Goal: Task Accomplishment & Management: Use online tool/utility

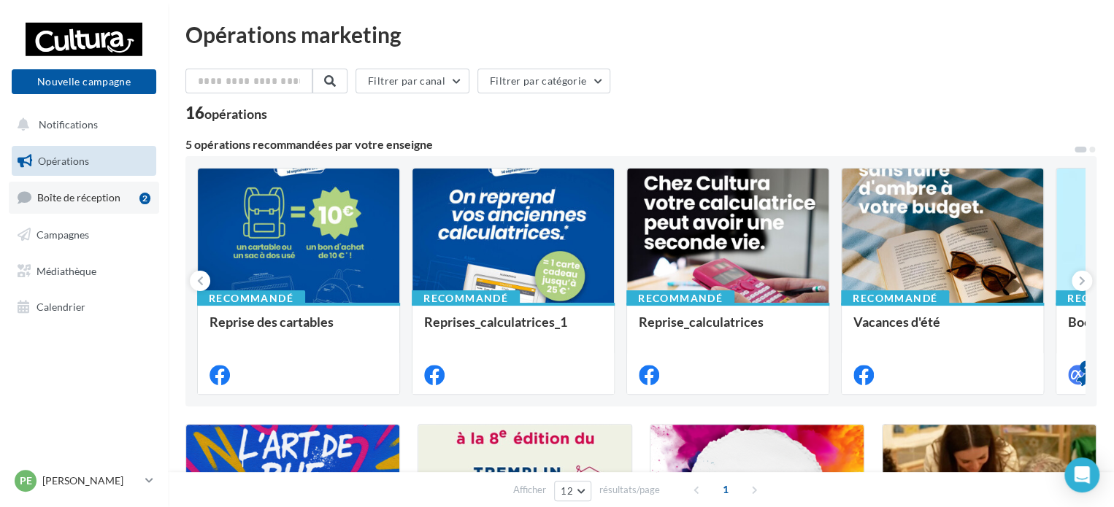
click at [73, 209] on link "Boîte de réception 2" at bounding box center [84, 197] width 150 height 31
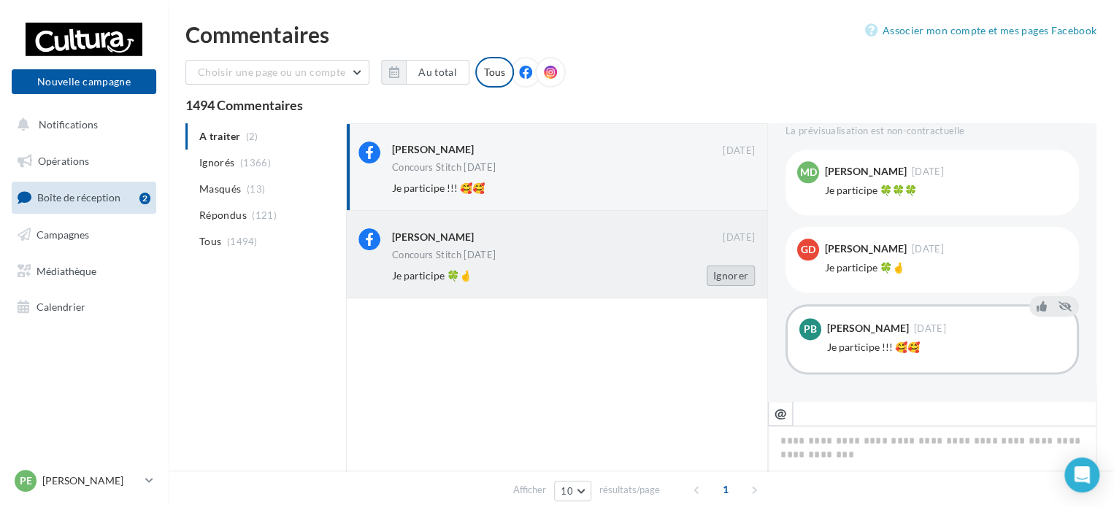
click at [736, 271] on button "Ignorer" at bounding box center [730, 276] width 48 height 20
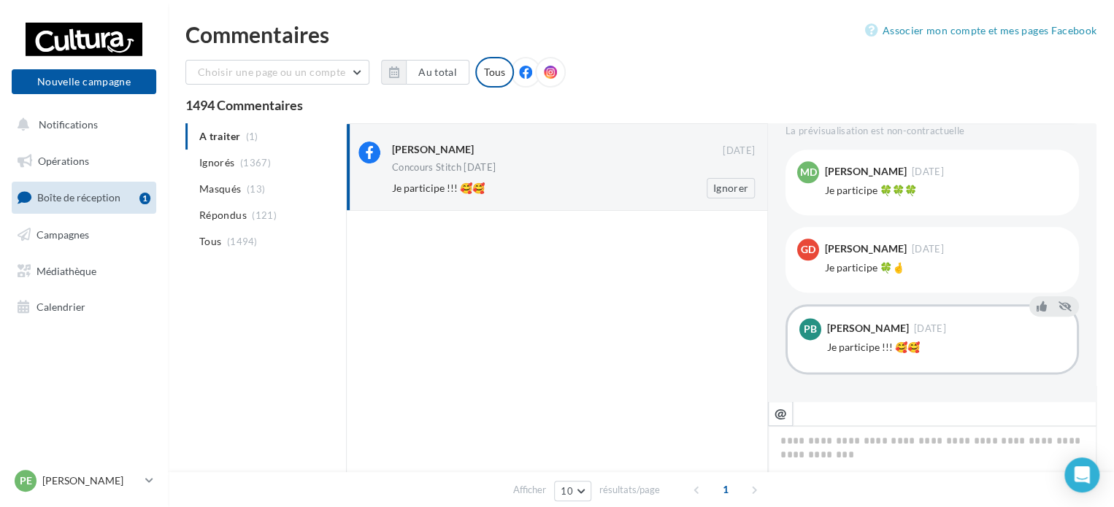
click at [692, 173] on div "Concours Stitch [DATE]" at bounding box center [573, 169] width 363 height 12
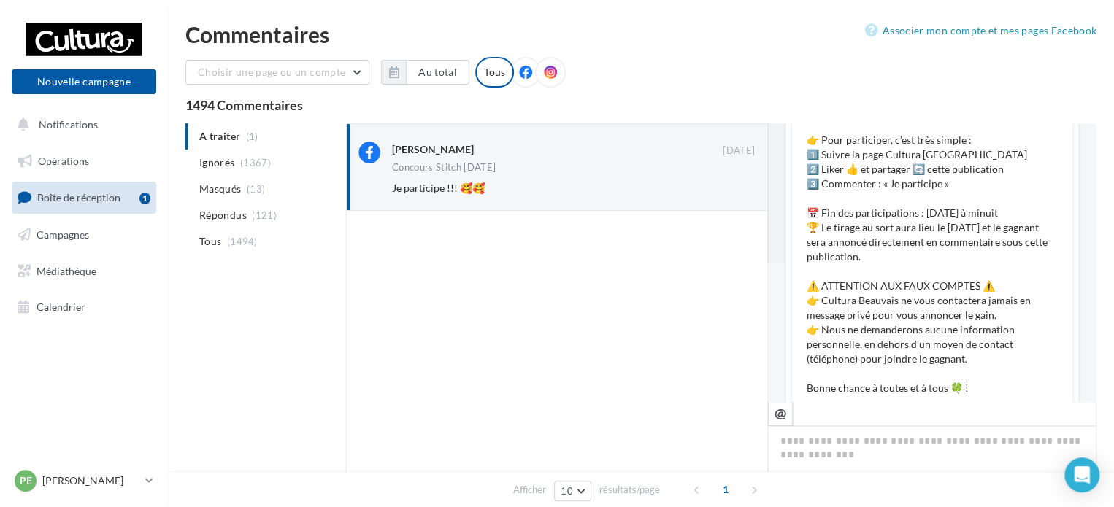
scroll to position [142, 0]
click at [736, 193] on button "Ignorer" at bounding box center [730, 188] width 48 height 20
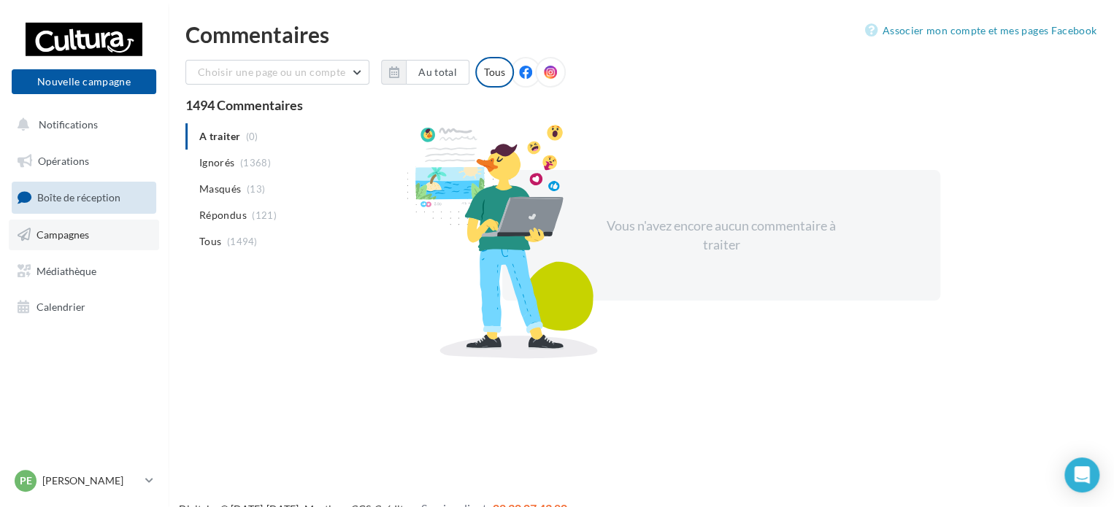
click at [80, 233] on span "Campagnes" at bounding box center [62, 234] width 53 height 12
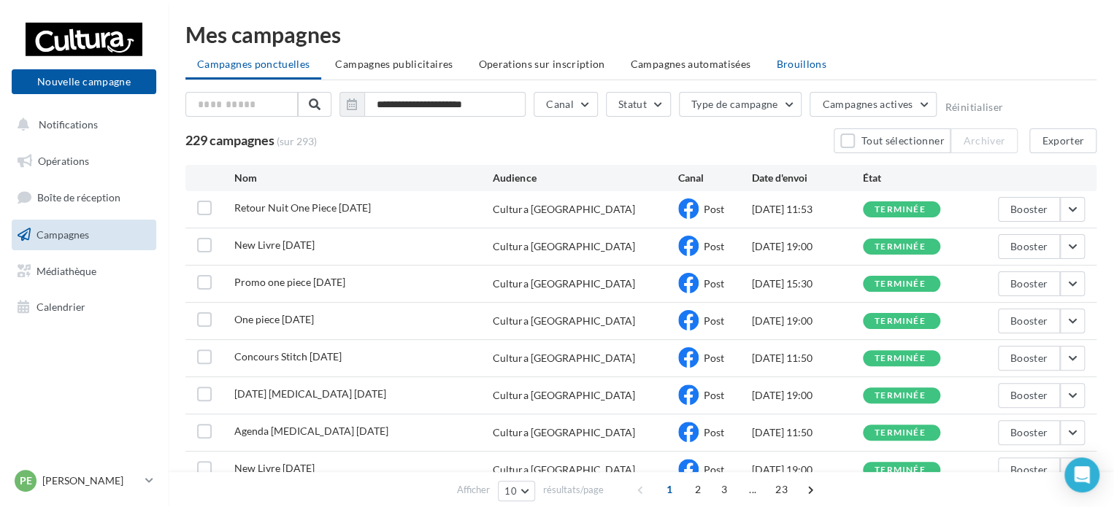
click at [782, 63] on span "Brouillons" at bounding box center [801, 64] width 50 height 12
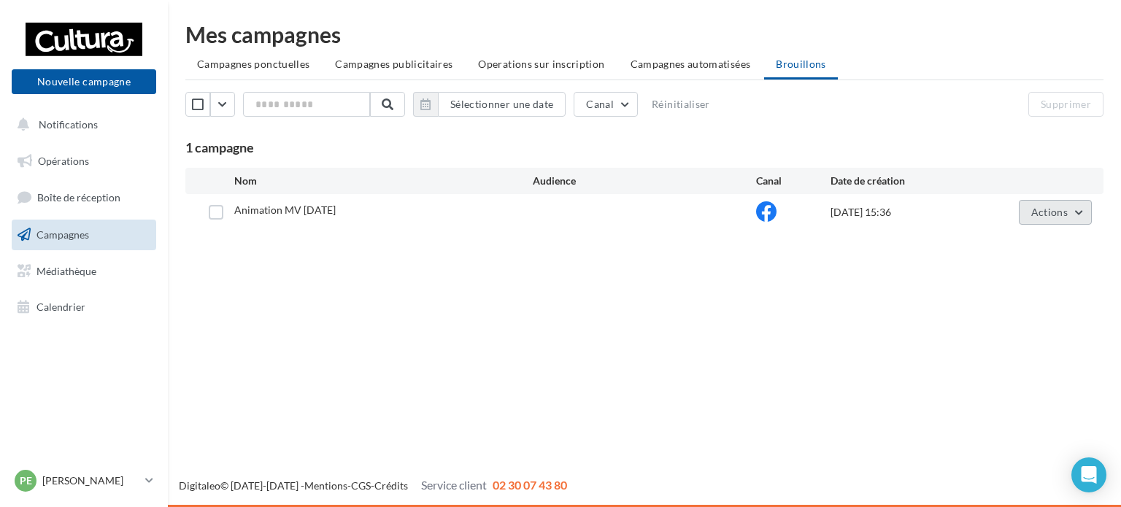
click at [1062, 212] on span "Actions" at bounding box center [1049, 212] width 36 height 12
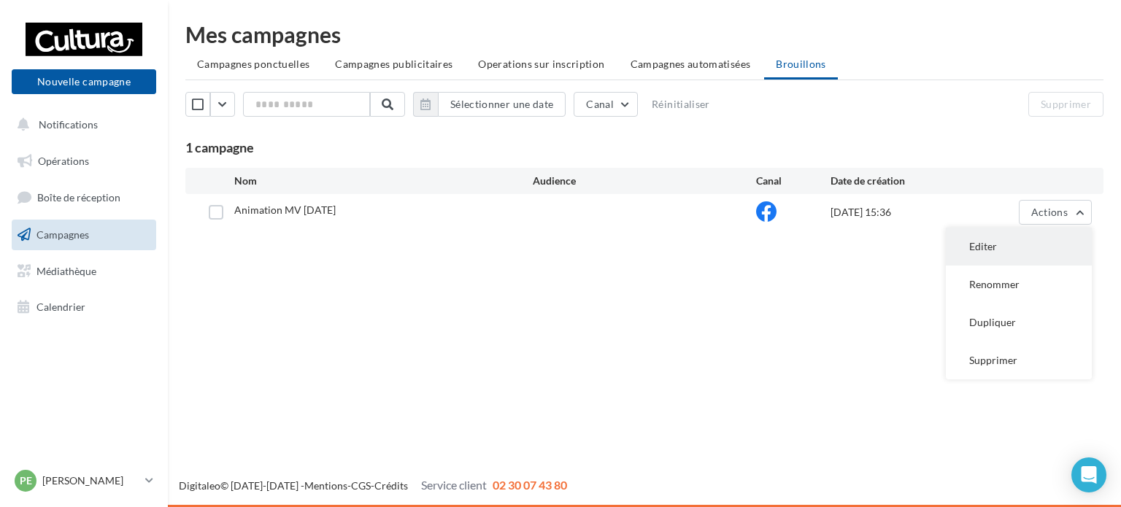
click at [1005, 249] on button "Editer" at bounding box center [1019, 247] width 146 height 38
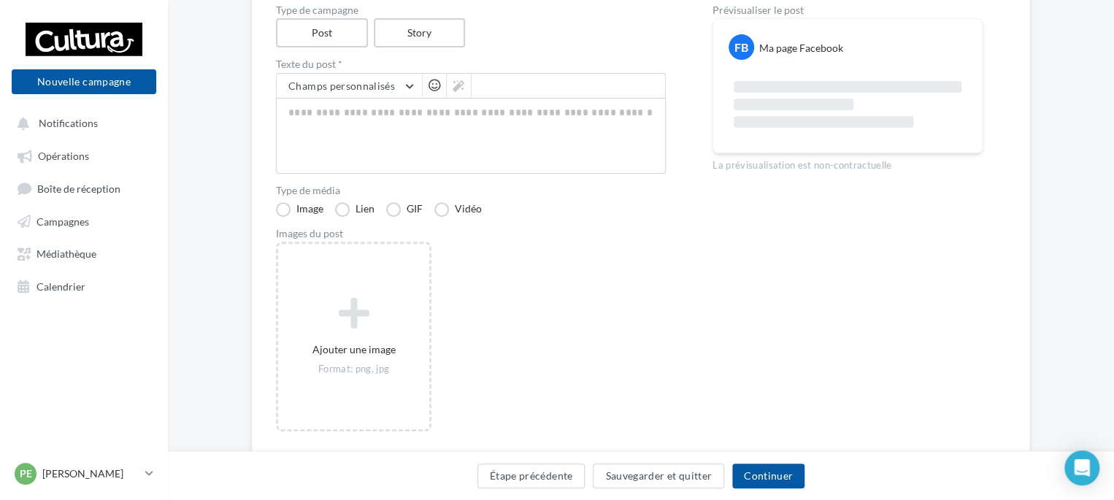
scroll to position [172, 0]
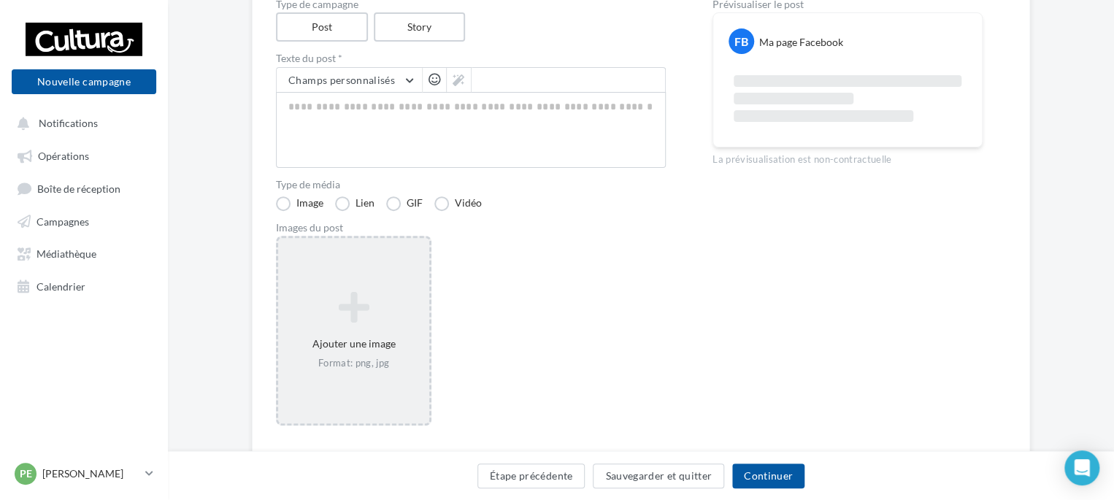
click at [314, 319] on icon at bounding box center [353, 307] width 139 height 35
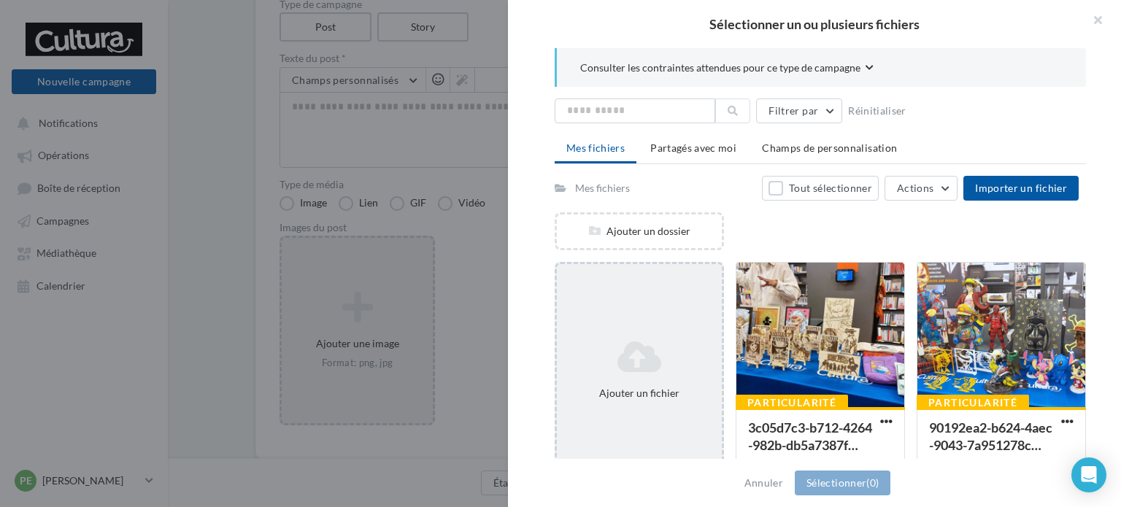
click at [660, 340] on icon at bounding box center [639, 356] width 153 height 35
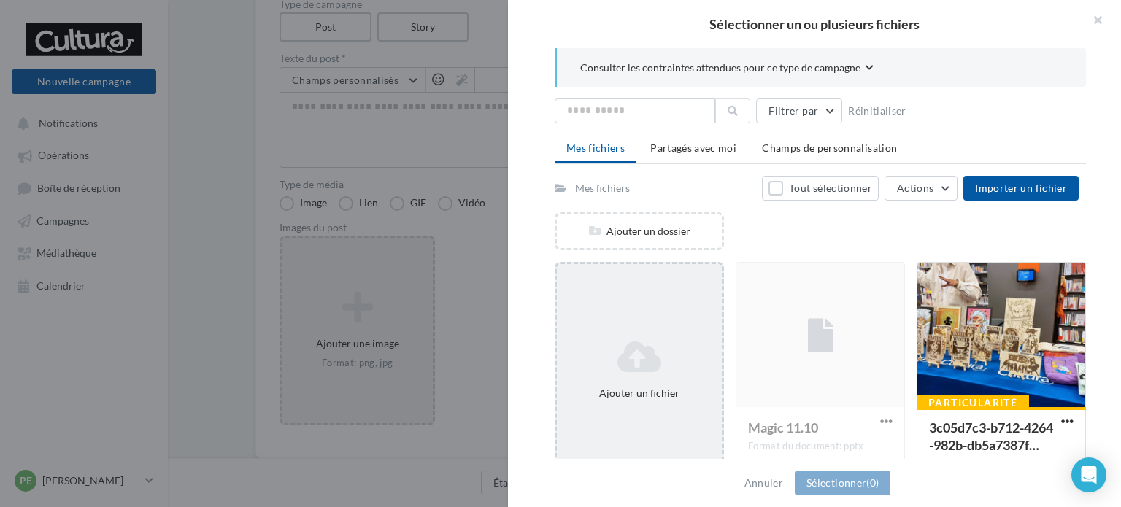
click at [660, 314] on div "Ajouter un fichier" at bounding box center [639, 370] width 169 height 216
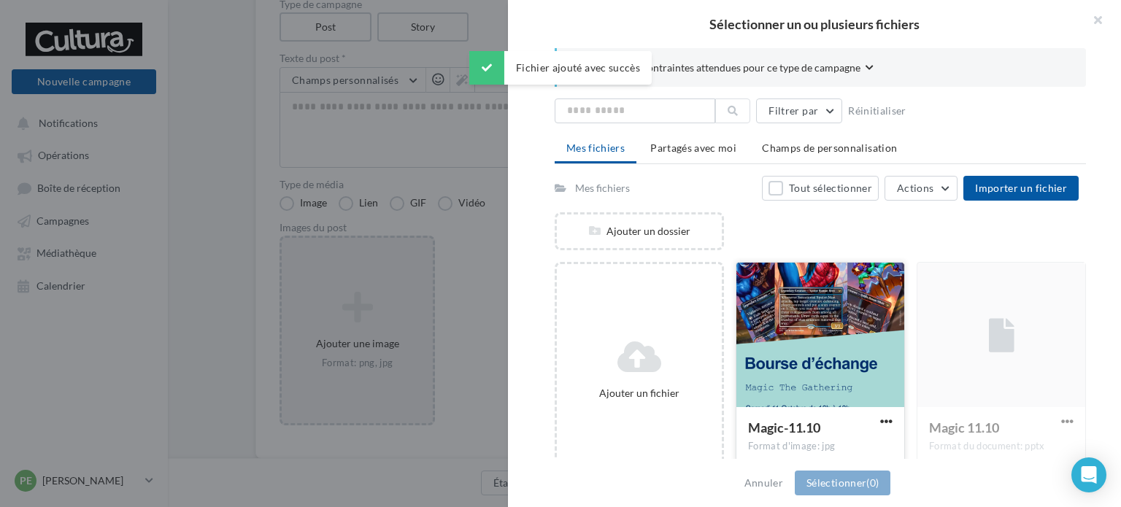
click at [826, 362] on div at bounding box center [820, 336] width 168 height 146
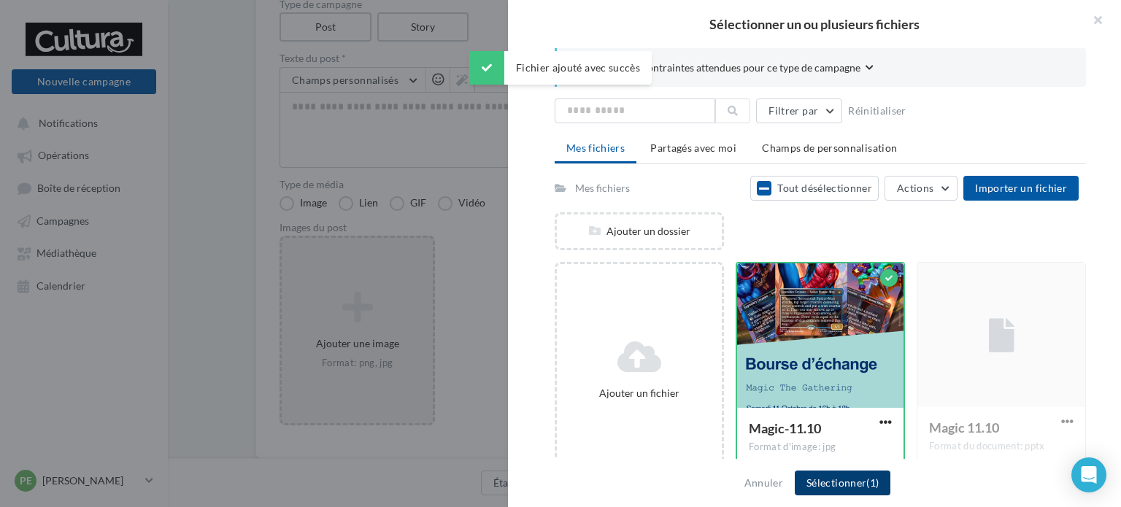
click at [858, 479] on button "Sélectionner (1)" at bounding box center [843, 483] width 96 height 25
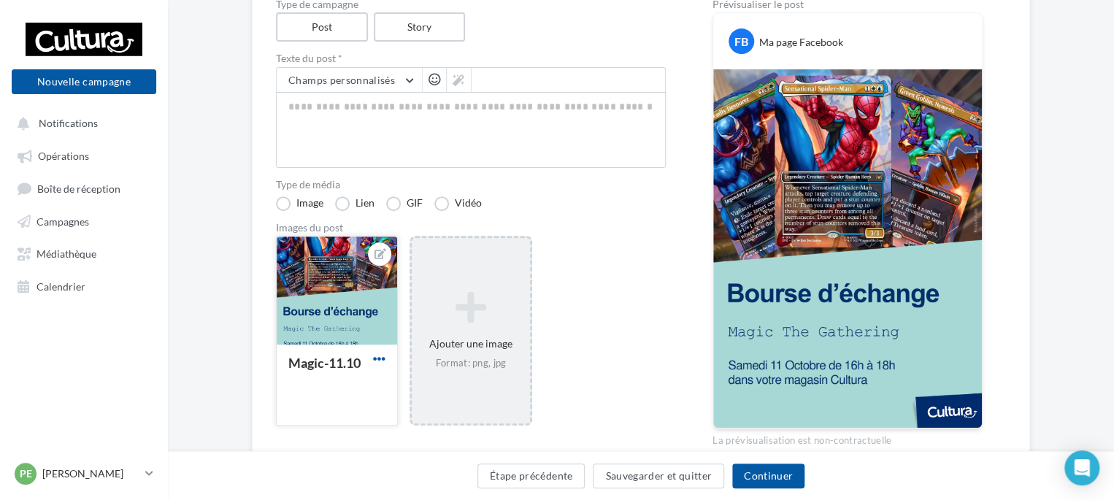
click at [384, 360] on span "button" at bounding box center [379, 358] width 12 height 12
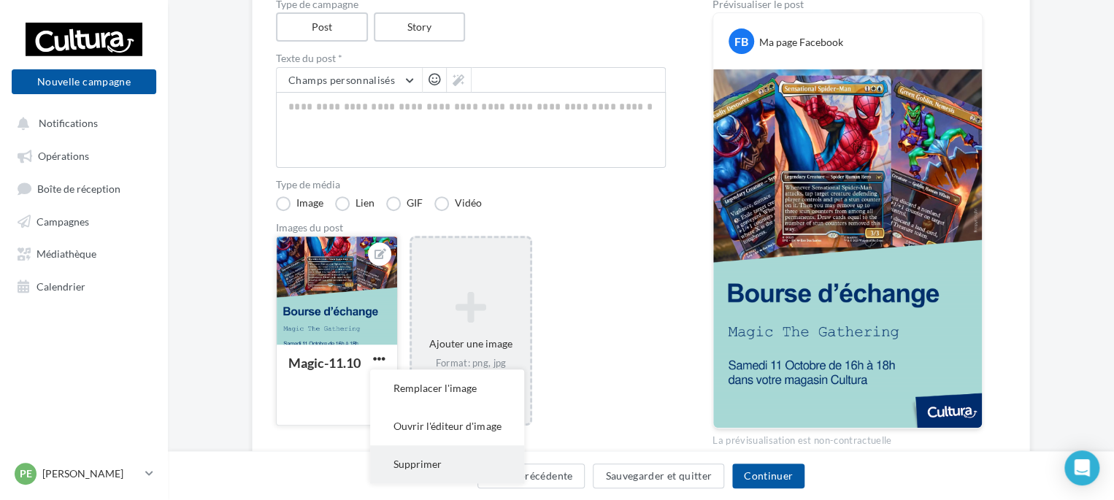
click at [424, 468] on button "Supprimer" at bounding box center [447, 464] width 154 height 38
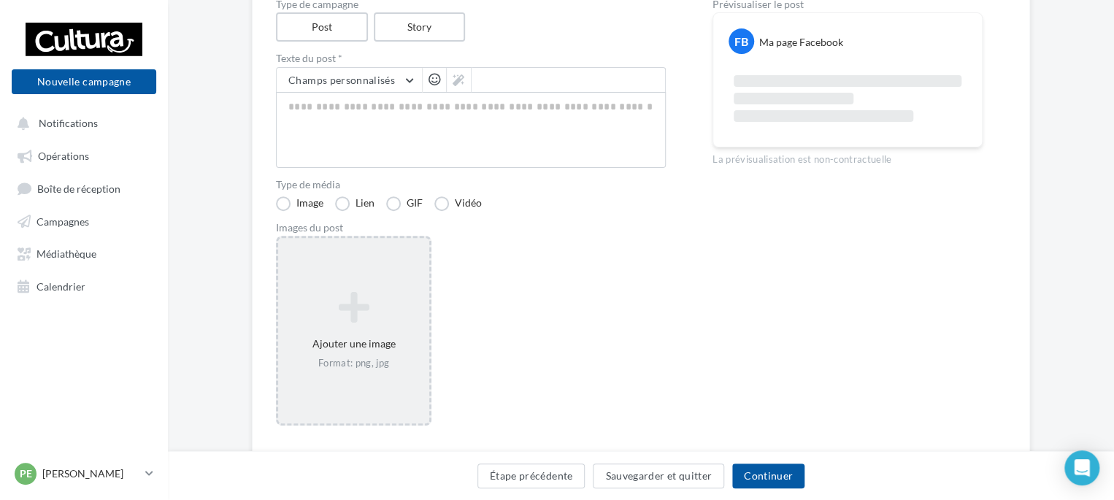
click at [336, 387] on div "Ajouter une image Format: png, jpg" at bounding box center [353, 331] width 155 height 190
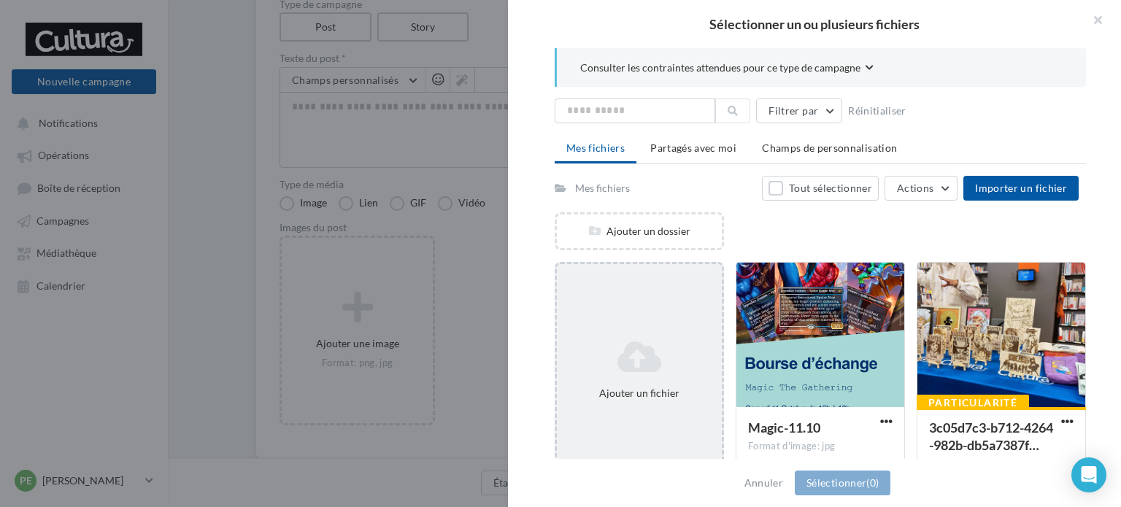
click at [636, 335] on div "Ajouter un fichier" at bounding box center [639, 369] width 165 height 73
click at [619, 355] on icon at bounding box center [639, 356] width 153 height 35
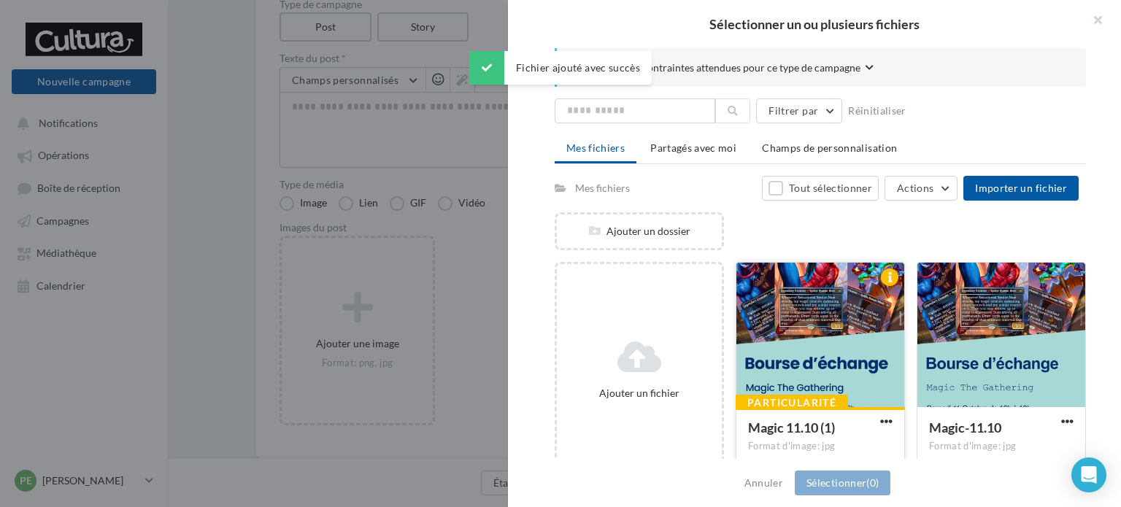
click at [813, 352] on div at bounding box center [820, 336] width 168 height 146
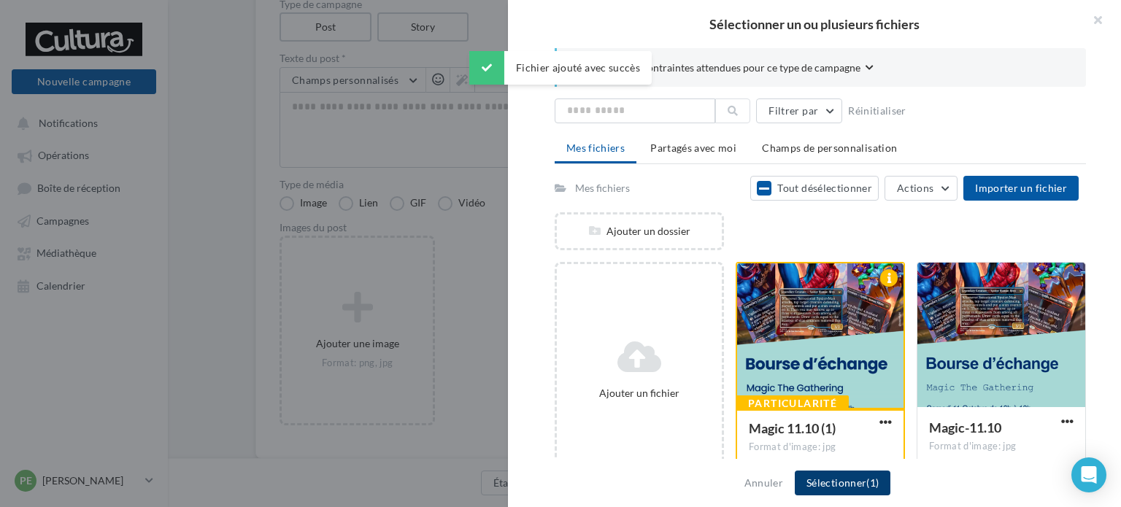
click at [840, 477] on button "Sélectionner (1)" at bounding box center [843, 483] width 96 height 25
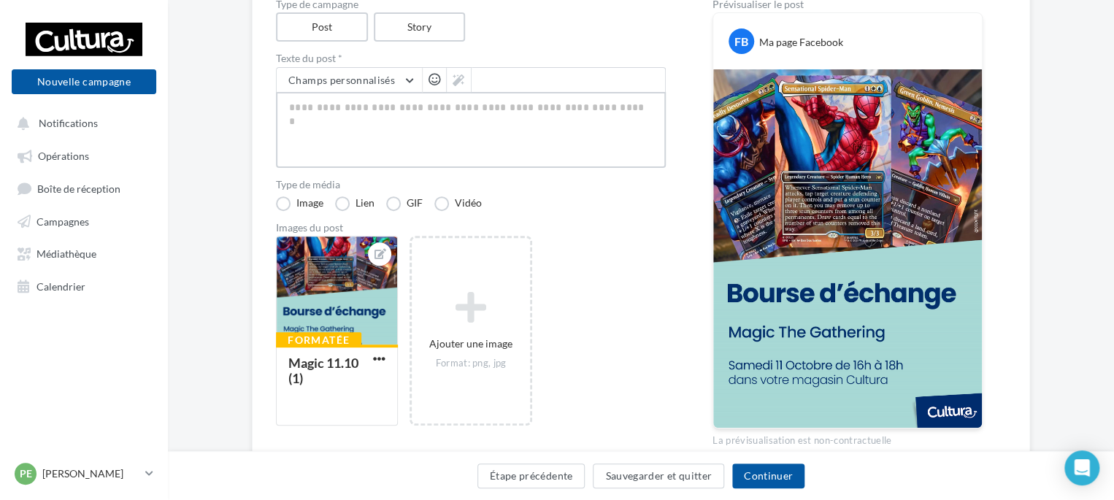
click at [485, 125] on textarea at bounding box center [471, 130] width 390 height 76
paste textarea "**********"
type textarea "**********"
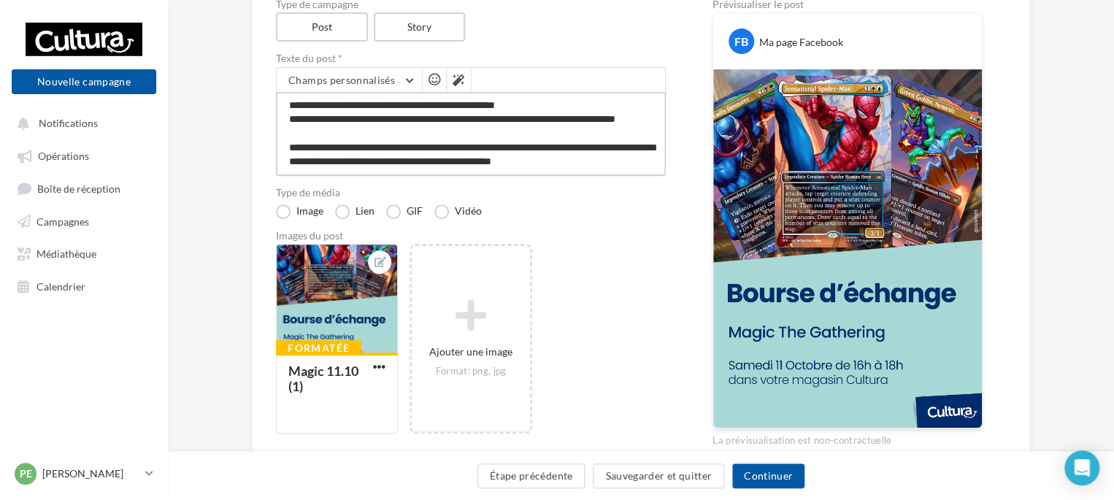
scroll to position [0, 0]
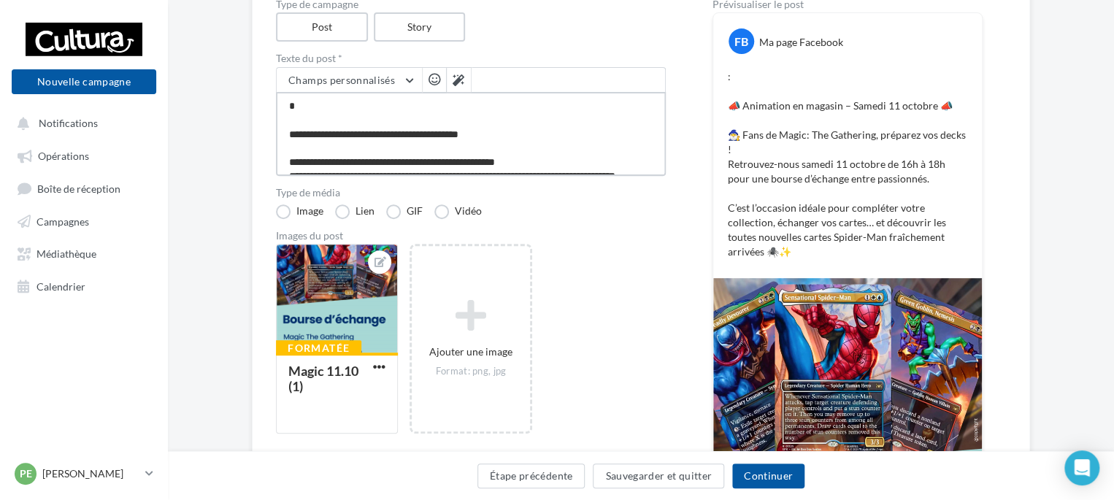
click at [293, 131] on textarea "**********" at bounding box center [471, 134] width 390 height 84
type textarea "**********"
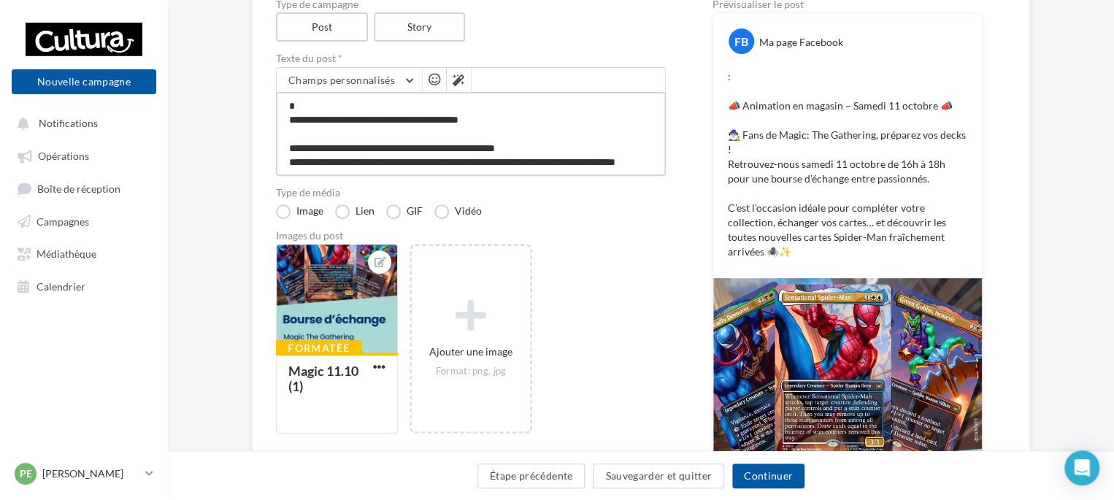
type textarea "**********"
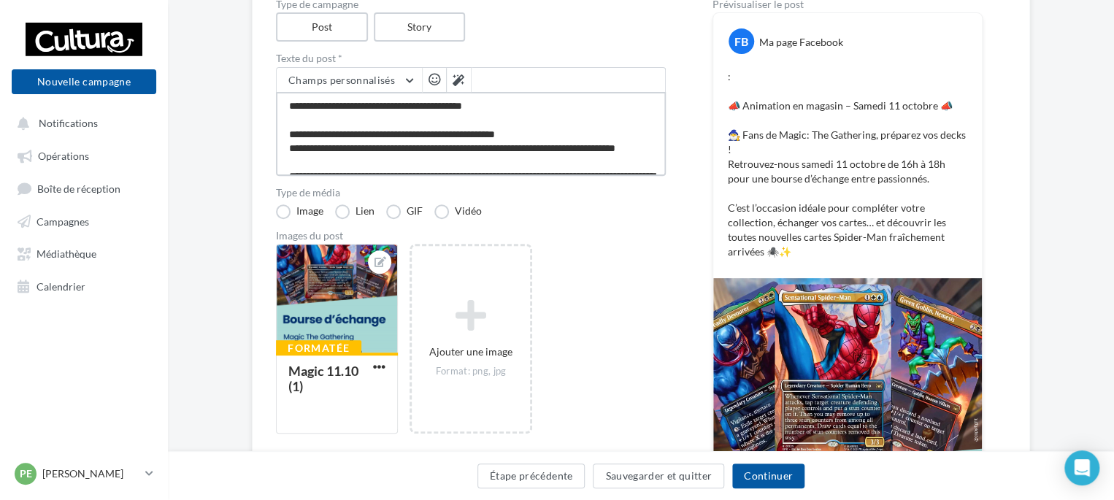
type textarea "**********"
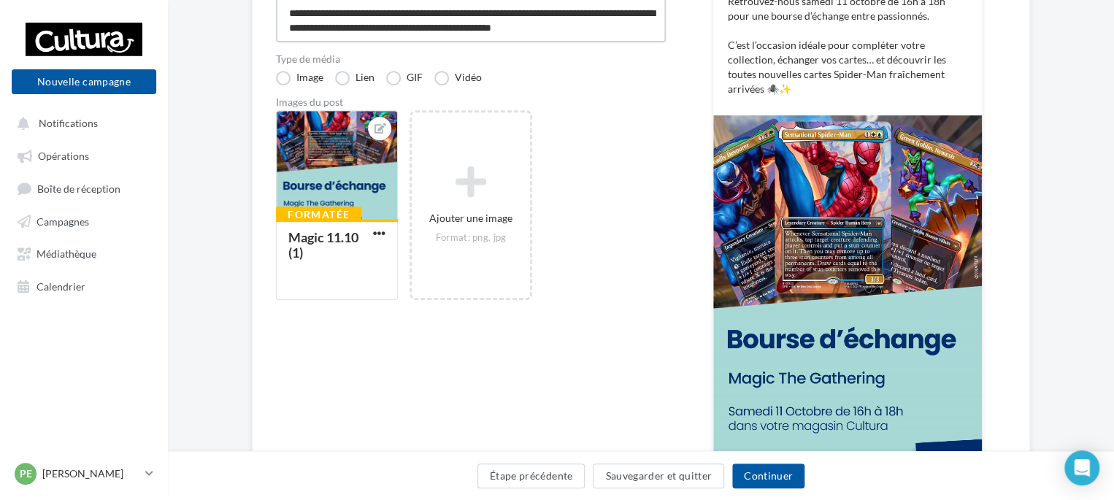
scroll to position [344, 0]
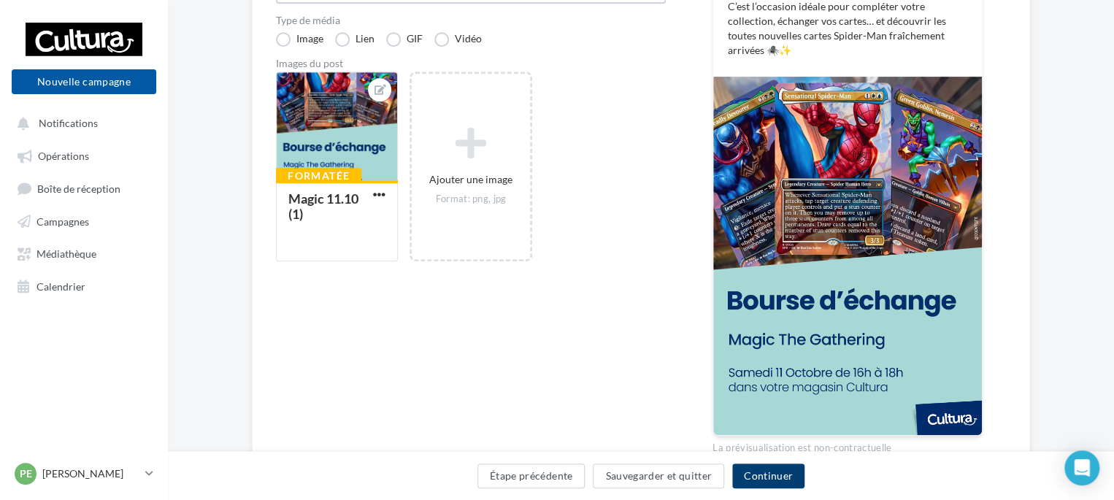
type textarea "**********"
click at [766, 472] on button "Continuer" at bounding box center [768, 475] width 72 height 25
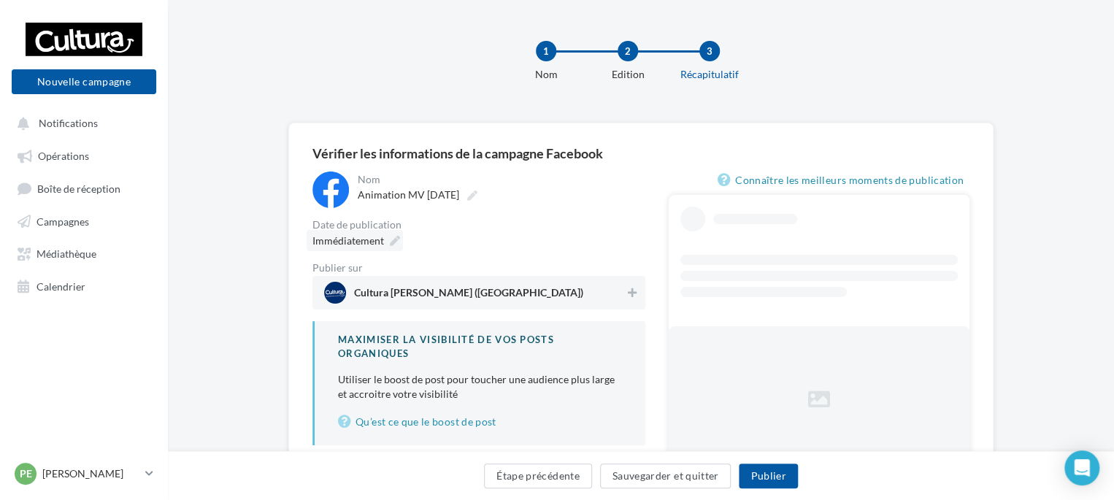
click at [385, 247] on div "Immédiatement" at bounding box center [354, 240] width 96 height 21
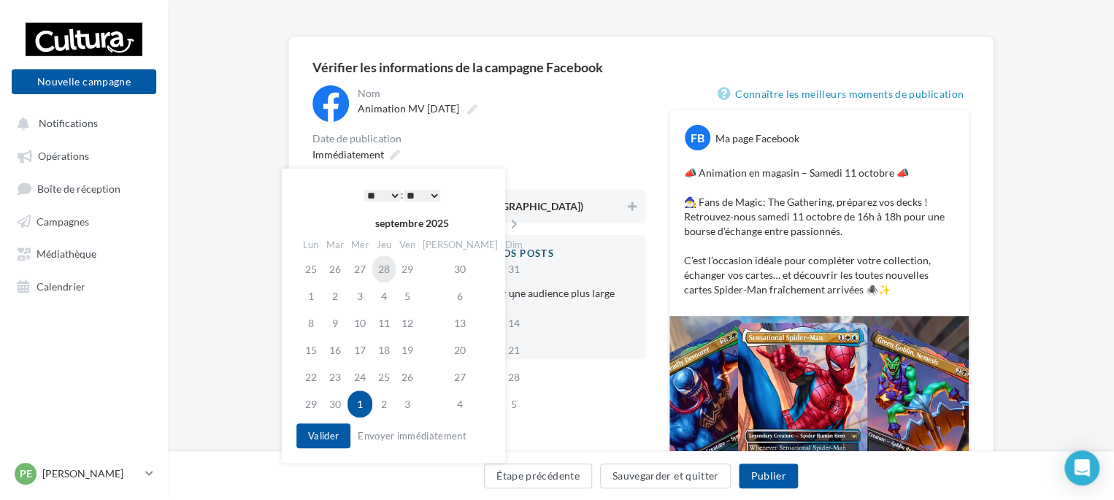
scroll to position [88, 0]
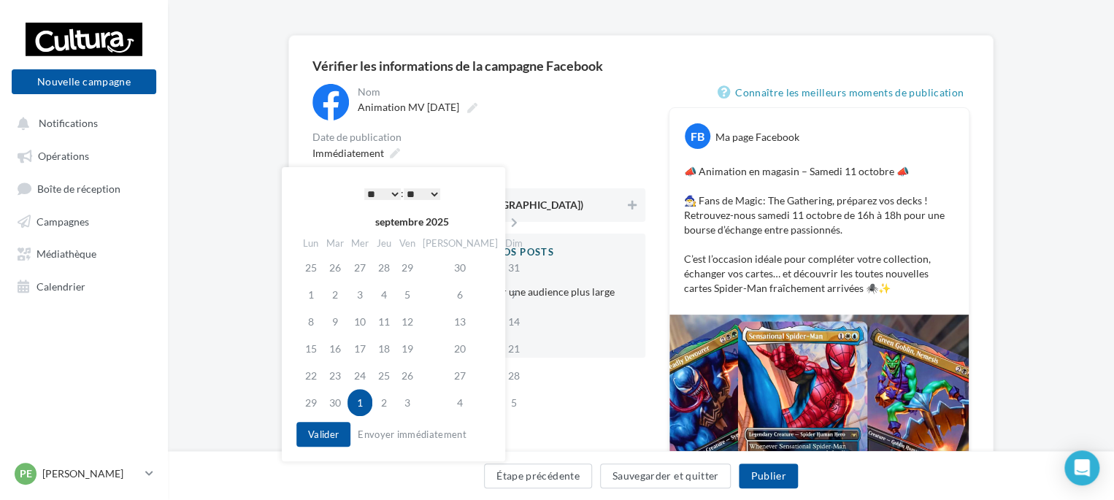
click at [385, 193] on select "* * * * * * * * * * ** ** ** ** ** ** ** ** ** ** ** ** ** **" at bounding box center [382, 194] width 36 height 12
click at [314, 423] on button "Valider" at bounding box center [323, 434] width 54 height 25
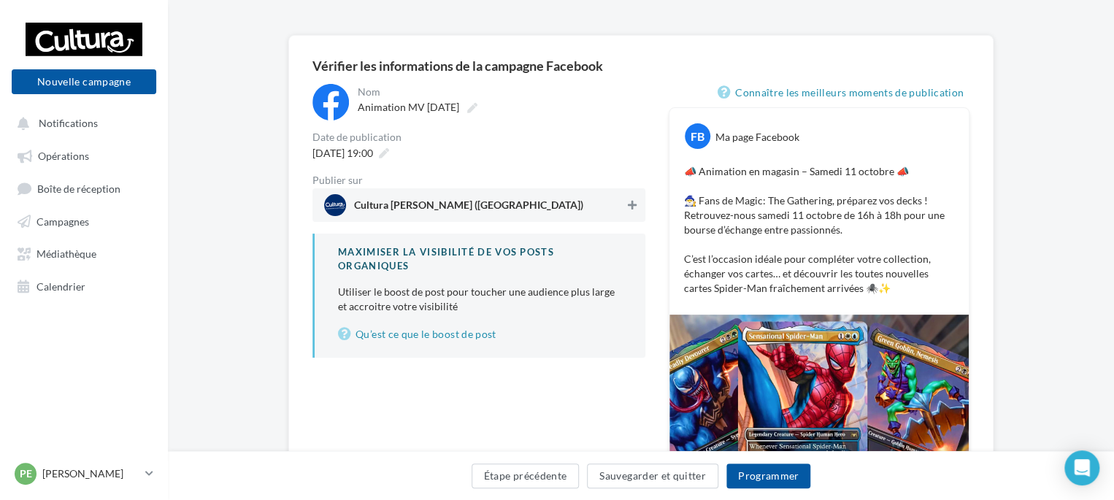
click at [635, 209] on icon at bounding box center [632, 205] width 9 height 10
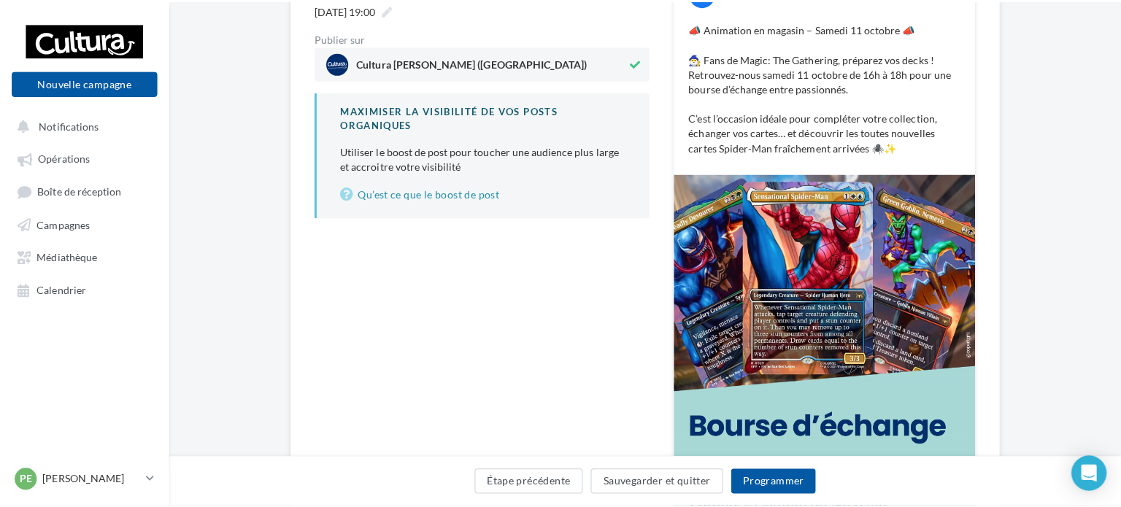
scroll to position [238, 0]
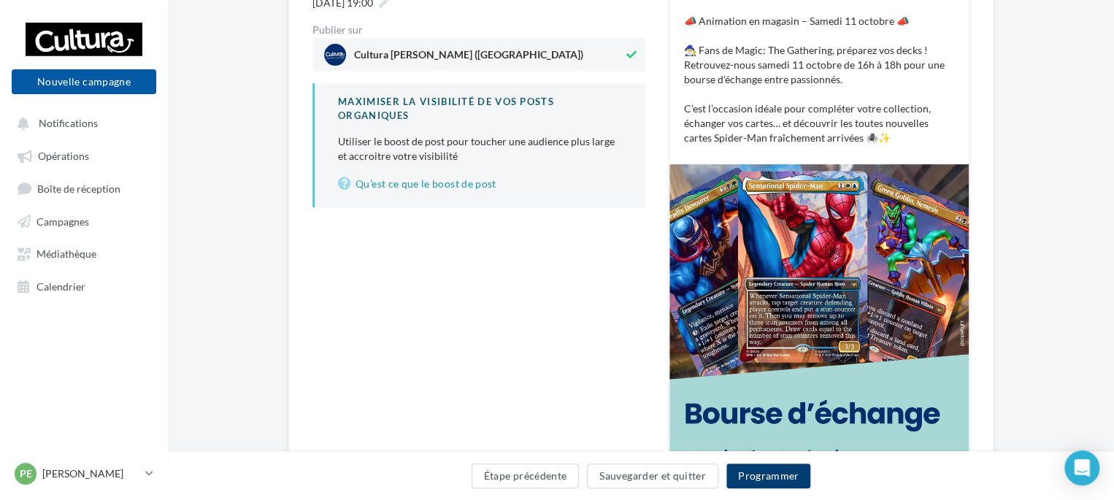
click at [765, 466] on button "Programmer" at bounding box center [768, 475] width 85 height 25
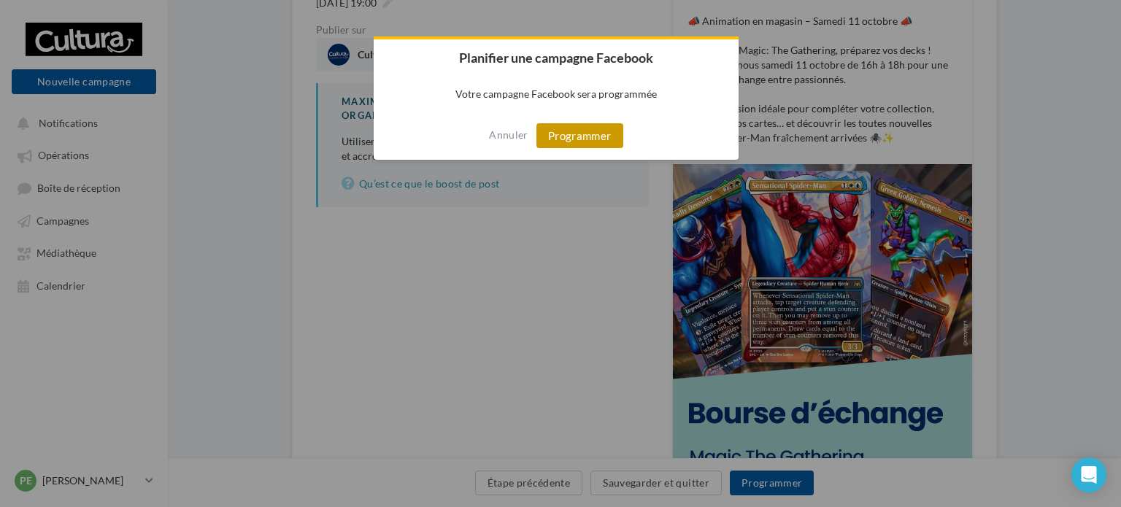
click at [593, 131] on button "Programmer" at bounding box center [579, 135] width 87 height 25
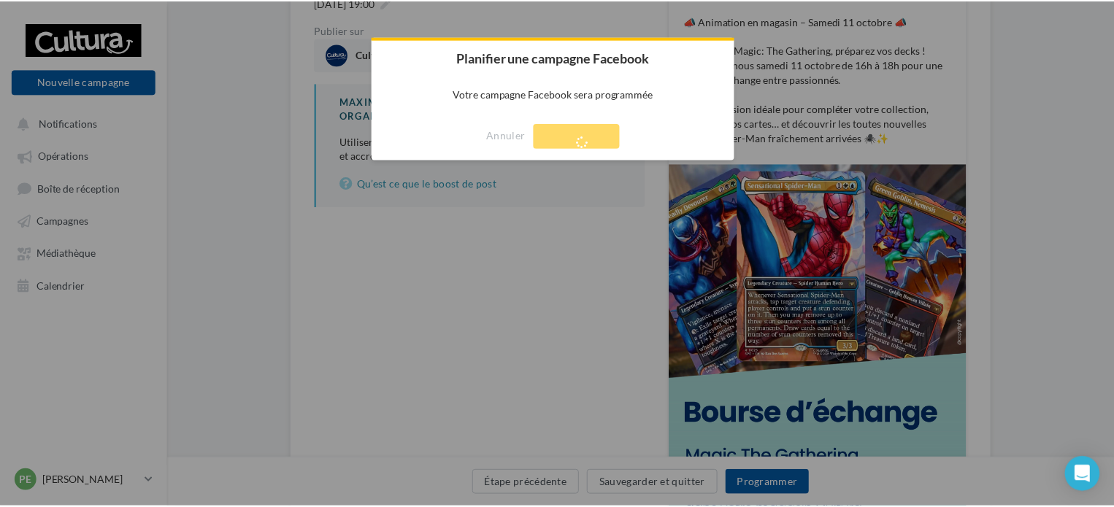
scroll to position [23, 0]
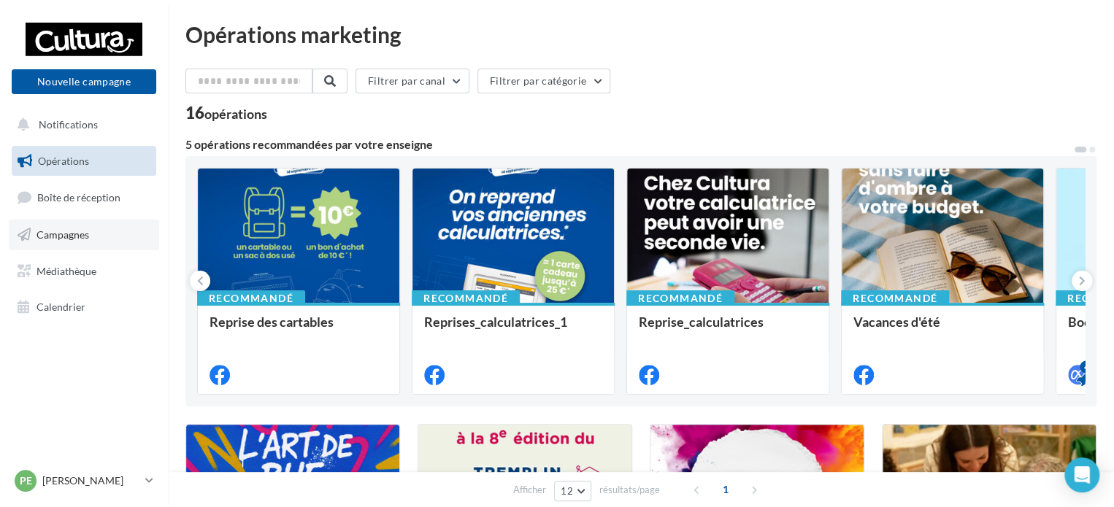
click at [116, 221] on link "Campagnes" at bounding box center [84, 235] width 150 height 31
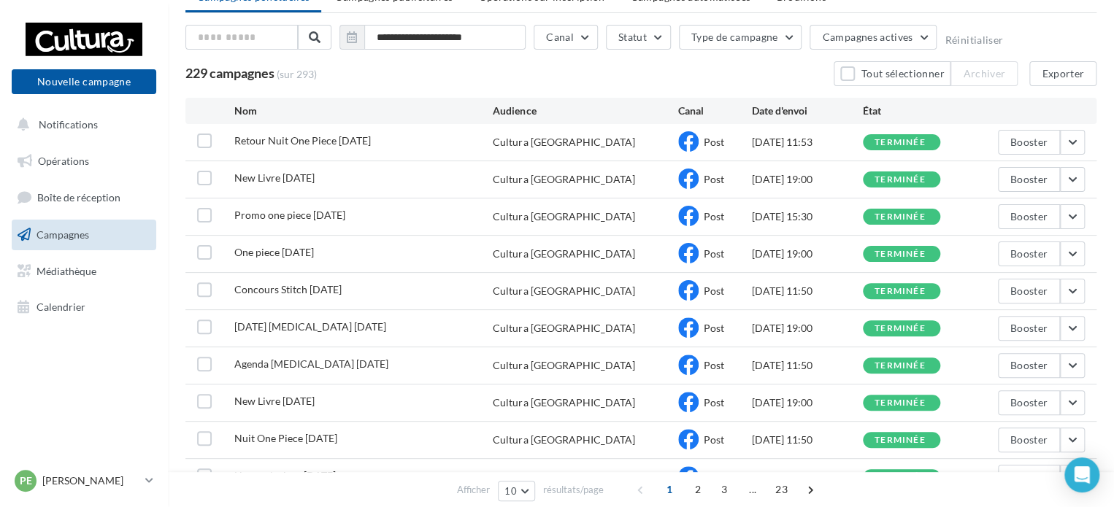
scroll to position [157, 0]
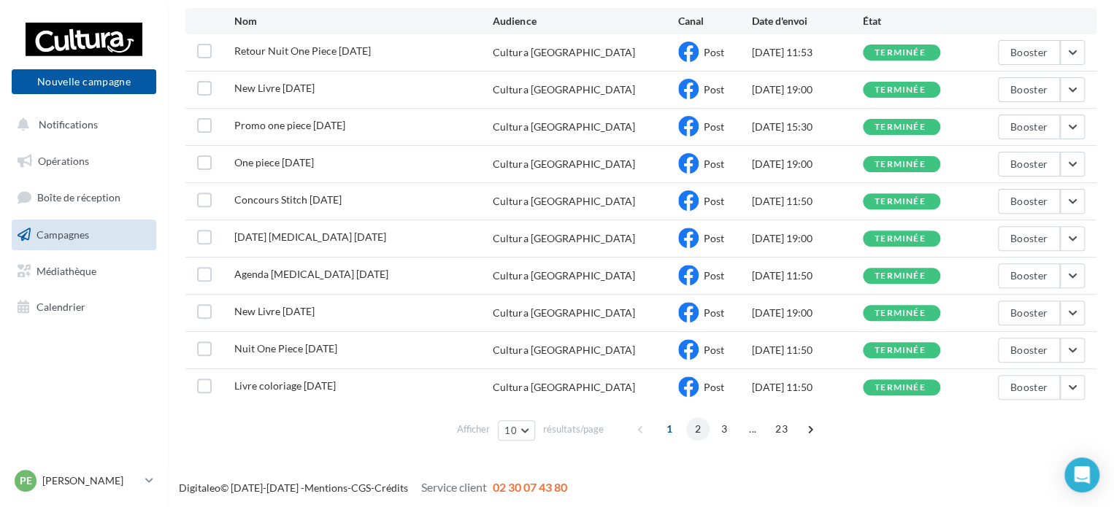
click at [701, 425] on span "2" at bounding box center [697, 428] width 23 height 23
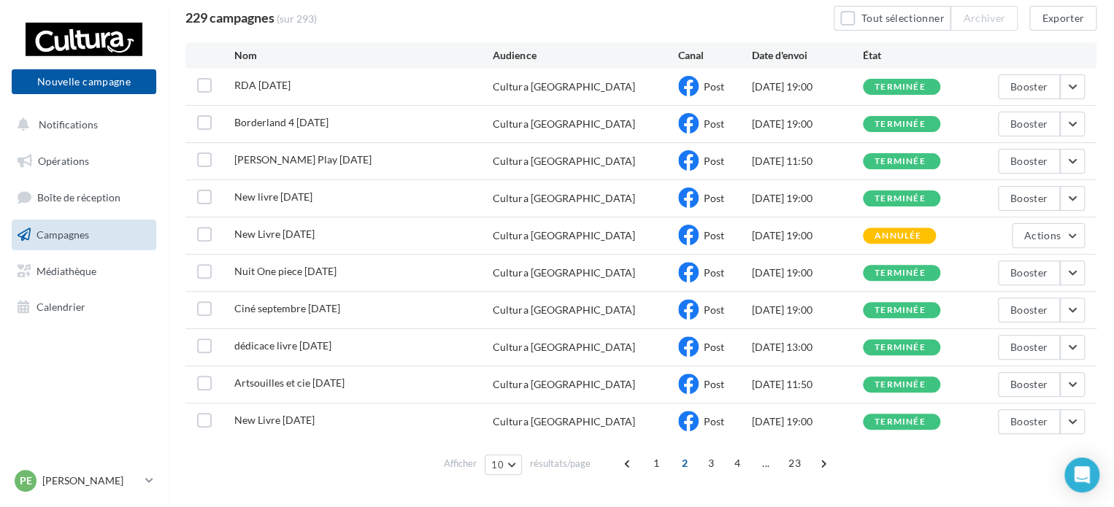
scroll to position [131, 0]
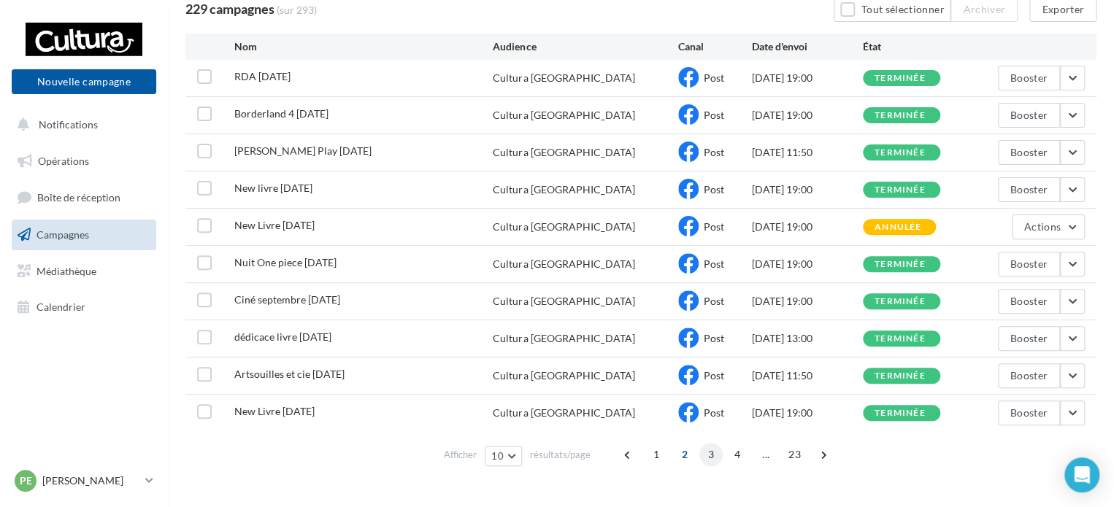
click at [708, 460] on span "3" at bounding box center [710, 454] width 23 height 23
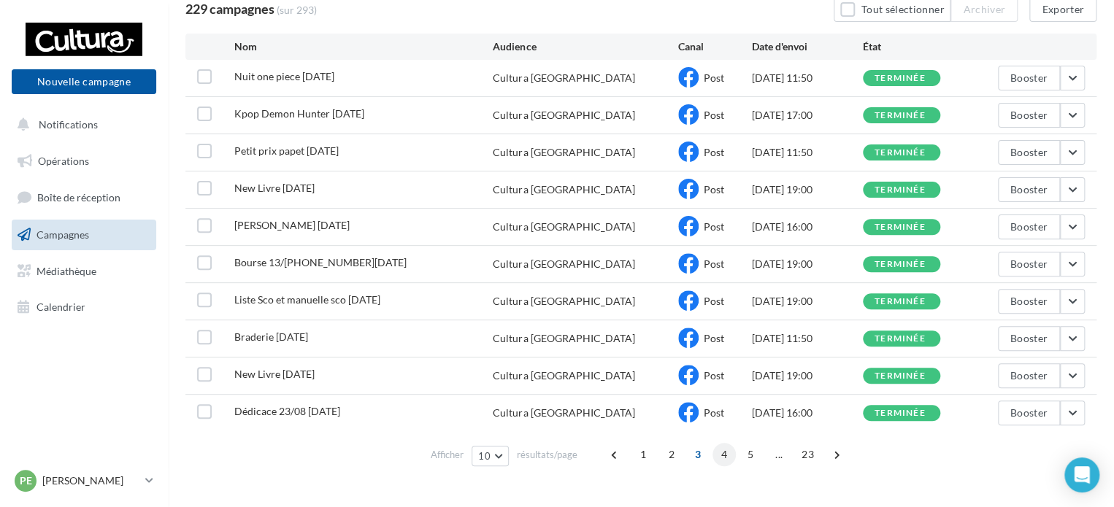
click at [713, 457] on span "4" at bounding box center [723, 454] width 23 height 23
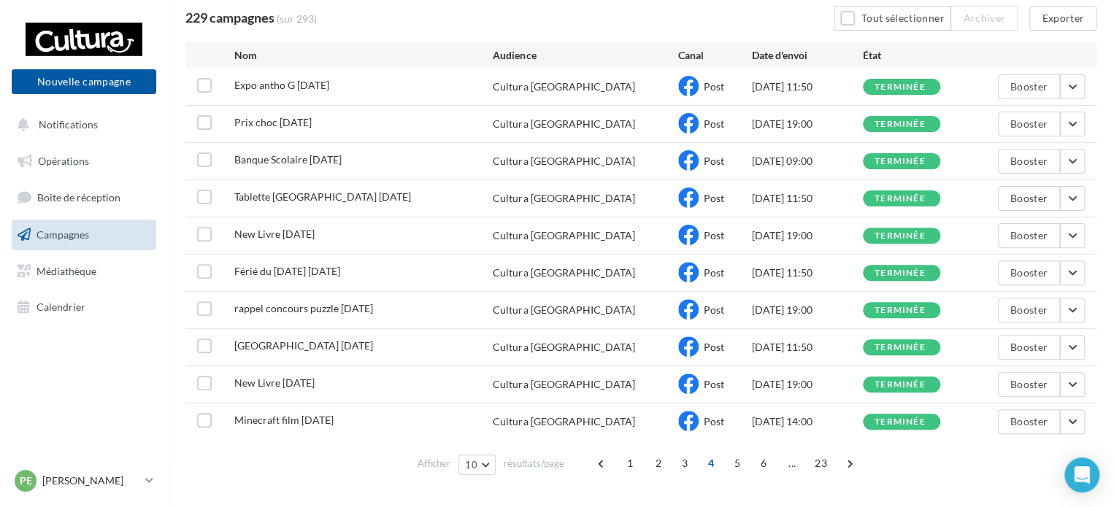
scroll to position [131, 0]
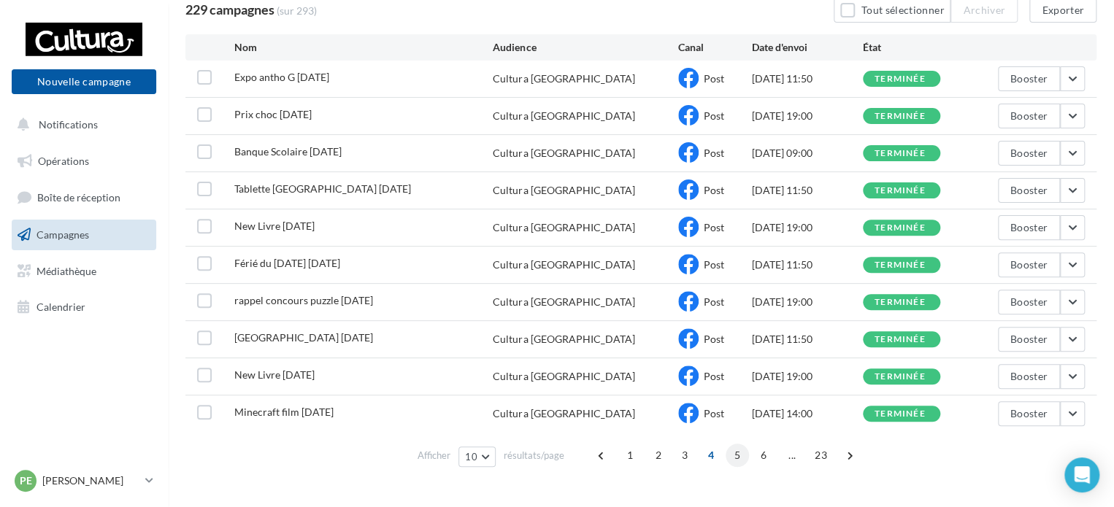
click at [736, 452] on span "5" at bounding box center [736, 455] width 23 height 23
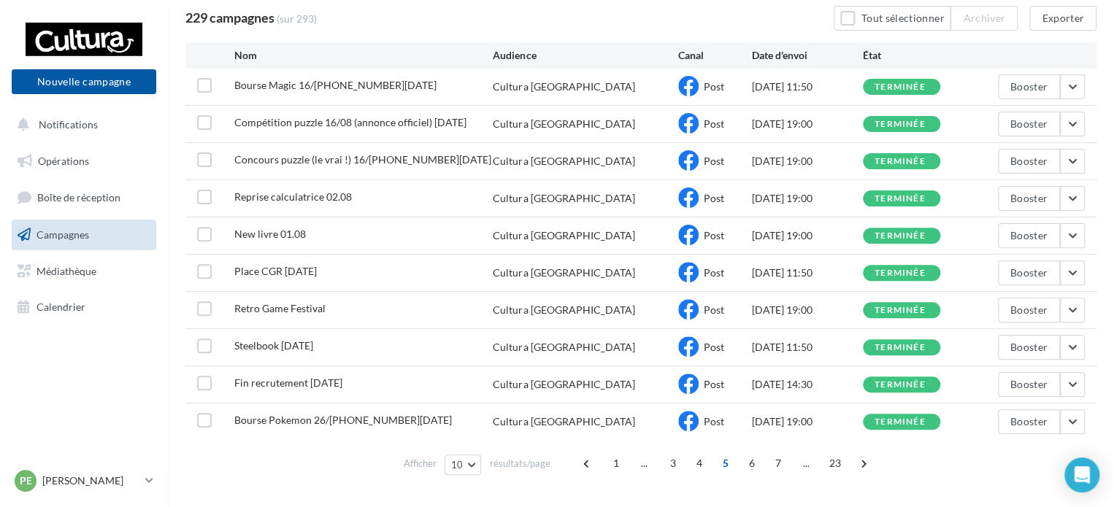
scroll to position [130, 0]
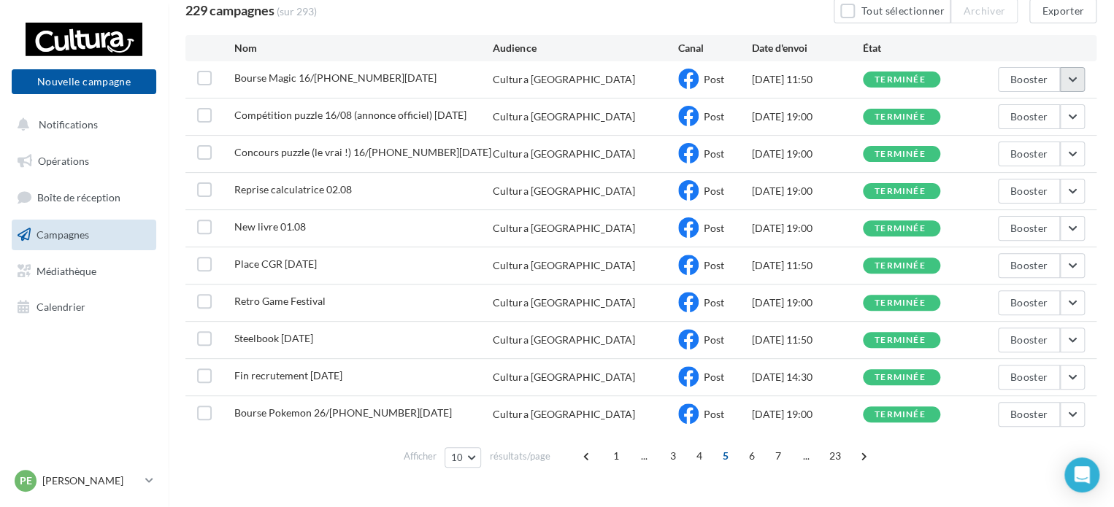
click at [1067, 75] on button "button" at bounding box center [1072, 79] width 25 height 25
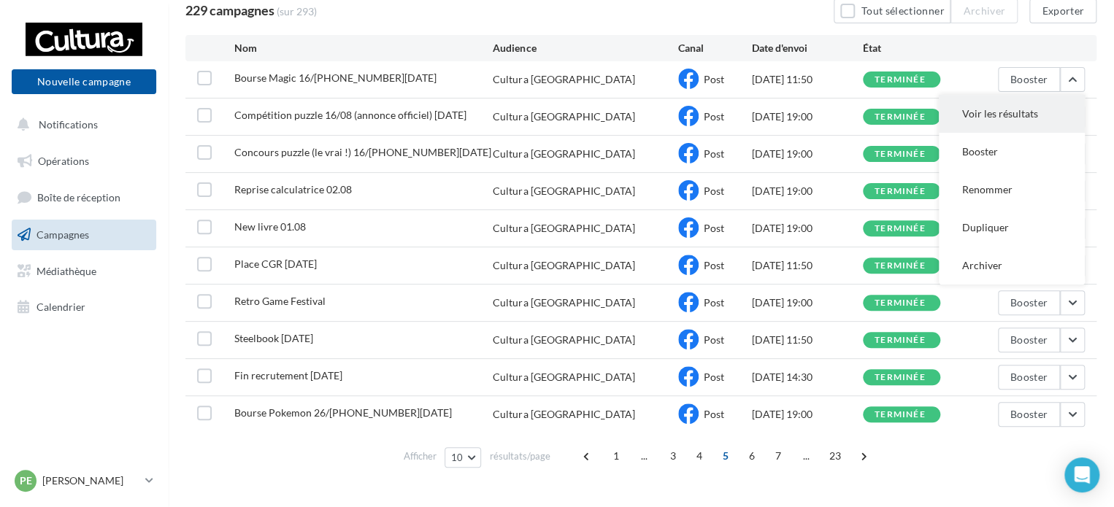
click at [998, 107] on button "Voir les résultats" at bounding box center [1011, 114] width 146 height 38
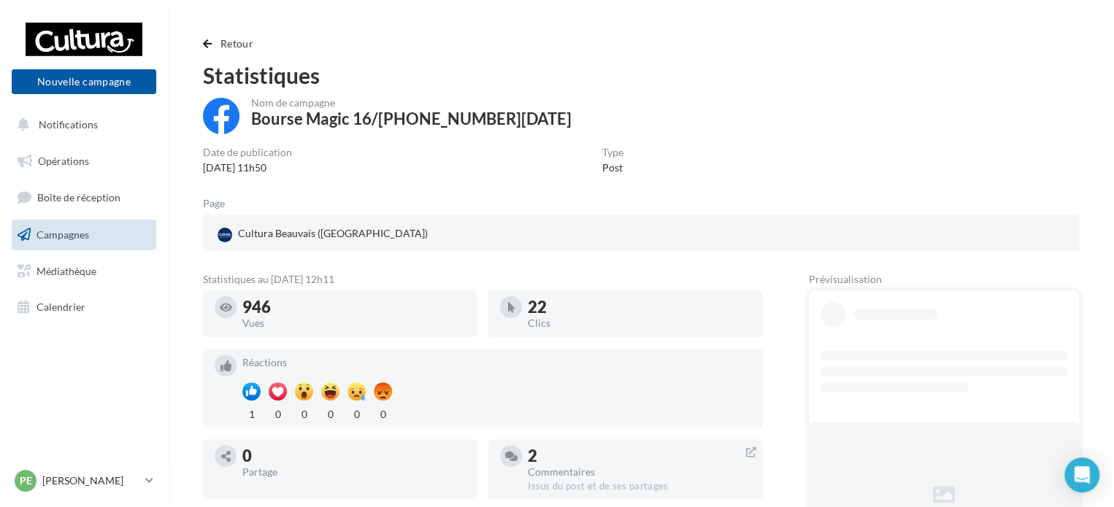
click at [652, 296] on div "22 Clics" at bounding box center [639, 313] width 223 height 35
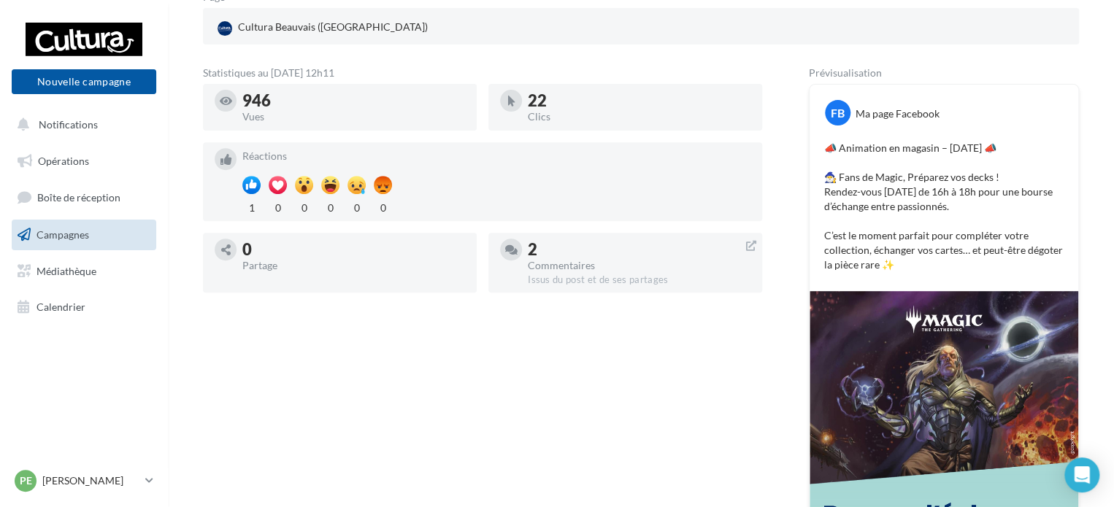
scroll to position [207, 0]
click at [906, 268] on p "📣 Animation en magasin – Samedi 16 juillet 📣 🧙‍♂️ Fans de Magic, Préparez vos d…" at bounding box center [943, 205] width 239 height 131
click at [852, 225] on p "📣 Animation en magasin – Samedi 16 juillet 📣 🧙‍♂️ Fans de Magic, Préparez vos d…" at bounding box center [943, 205] width 239 height 131
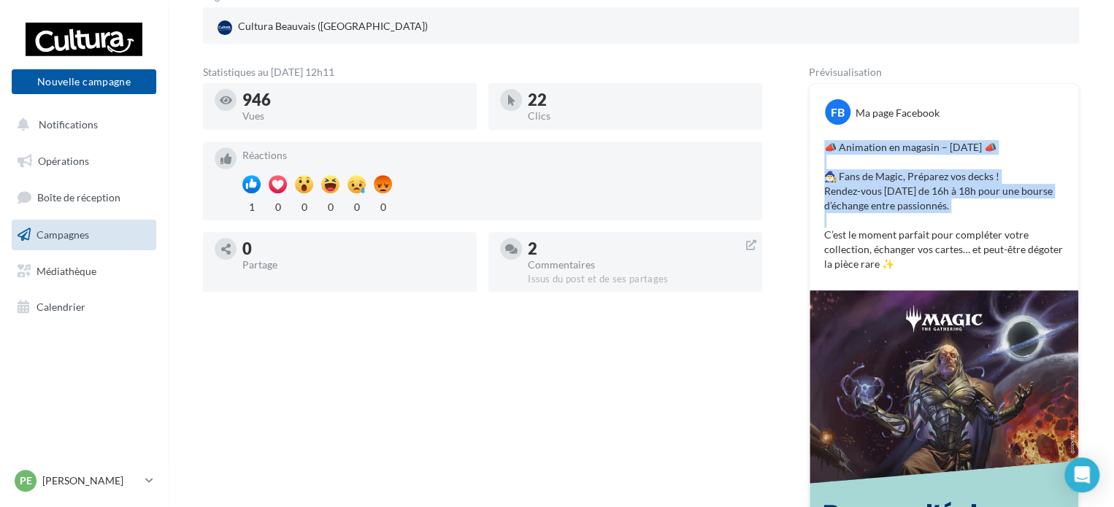
drag, startPoint x: 852, startPoint y: 225, endPoint x: 829, endPoint y: 151, distance: 78.0
click at [829, 151] on p "📣 Animation en magasin – Samedi 16 juillet 📣 🧙‍♂️ Fans de Magic, Préparez vos d…" at bounding box center [943, 205] width 239 height 131
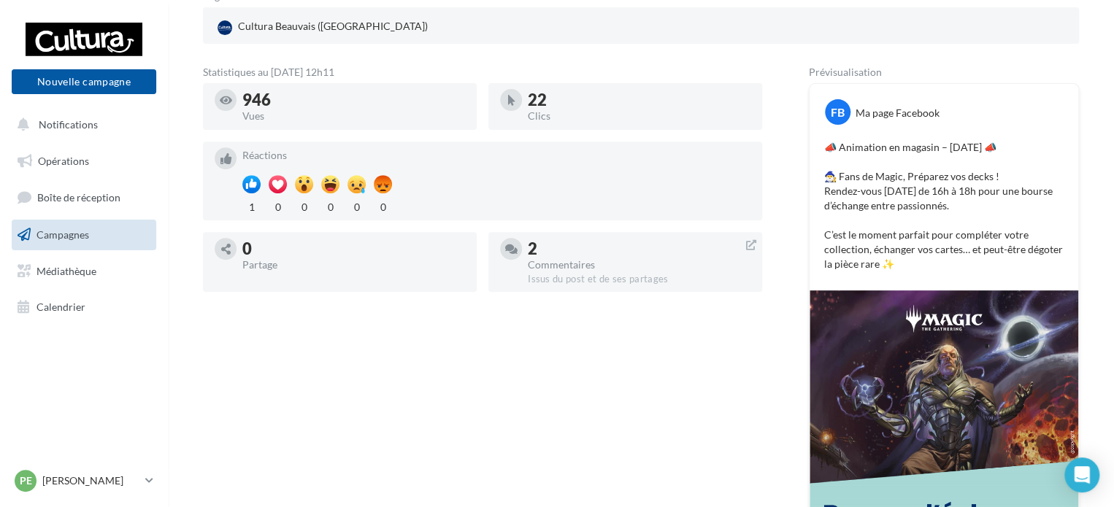
click at [829, 150] on p "📣 Animation en magasin – Samedi 16 juillet 📣 🧙‍♂️ Fans de Magic, Préparez vos d…" at bounding box center [943, 205] width 239 height 131
click at [826, 152] on p "📣 Animation en magasin – Samedi 16 juillet 📣 🧙‍♂️ Fans de Magic, Préparez vos d…" at bounding box center [943, 205] width 239 height 131
click at [832, 145] on p "📣 Animation en magasin – Samedi 16 juillet 📣 🧙‍♂️ Fans de Magic, Préparez vos d…" at bounding box center [943, 205] width 239 height 131
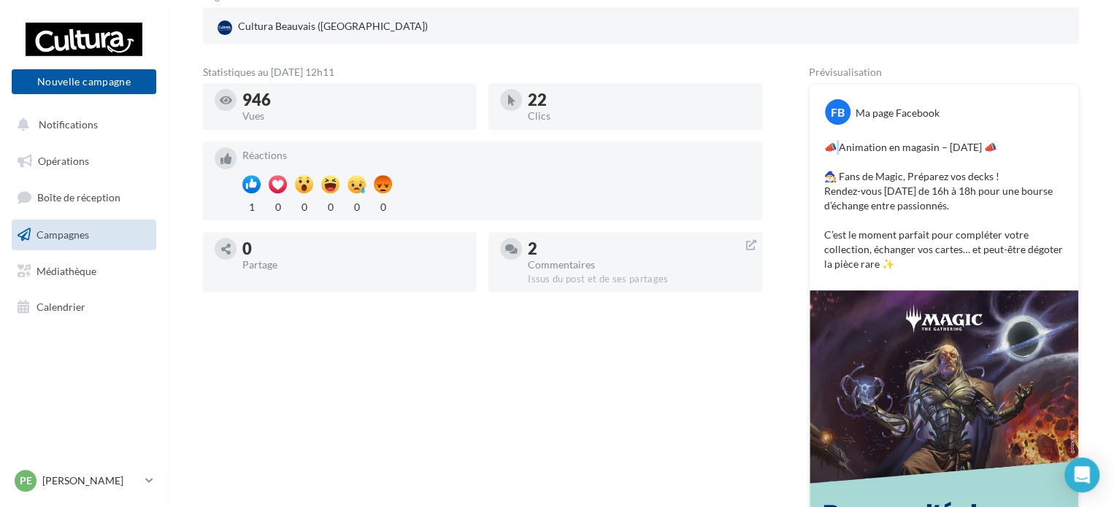
click at [832, 145] on p "📣 Animation en magasin – Samedi 16 juillet 📣 🧙‍♂️ Fans de Magic, Préparez vos d…" at bounding box center [943, 205] width 239 height 131
click at [825, 145] on p "📣 Animation en magasin – Samedi 16 juillet 📣 🧙‍♂️ Fans de Magic, Préparez vos d…" at bounding box center [943, 205] width 239 height 131
click at [824, 142] on p "📣 Animation en magasin – Samedi 16 juillet 📣 🧙‍♂️ Fans de Magic, Préparez vos d…" at bounding box center [943, 205] width 239 height 131
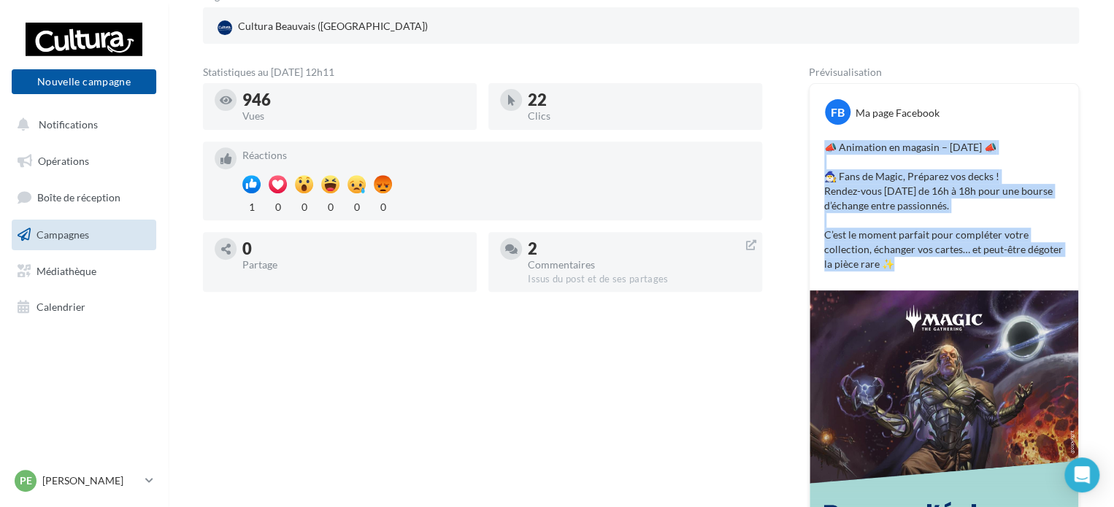
drag, startPoint x: 823, startPoint y: 142, endPoint x: 908, endPoint y: 267, distance: 150.8
click at [908, 267] on p "📣 Animation en magasin – Samedi 16 juillet 📣 🧙‍♂️ Fans de Magic, Préparez vos d…" at bounding box center [943, 205] width 239 height 131
copy div "📣 Animation en magasin – Samedi 16 juillet 📣 🧙‍♂️ Fans de Magic, Préparez vos d…"
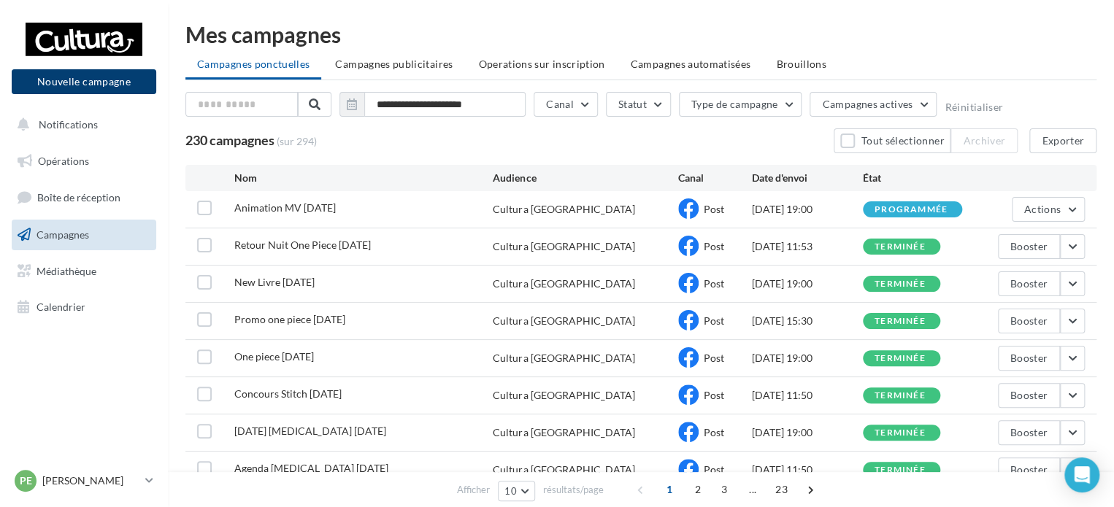
click at [96, 86] on button "Nouvelle campagne" at bounding box center [84, 81] width 144 height 25
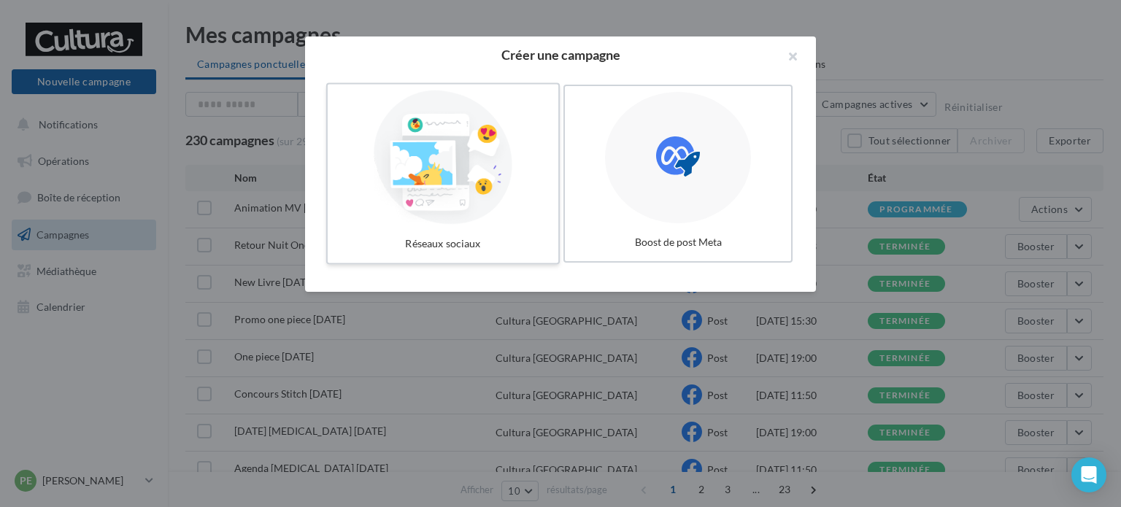
click at [426, 202] on div at bounding box center [442, 157] width 219 height 134
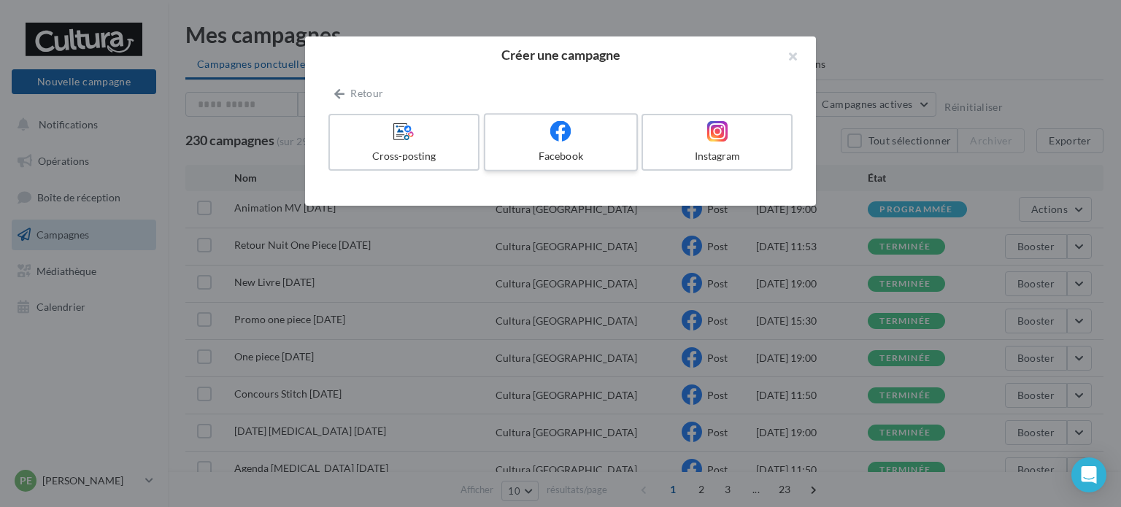
click at [567, 124] on icon at bounding box center [560, 130] width 21 height 21
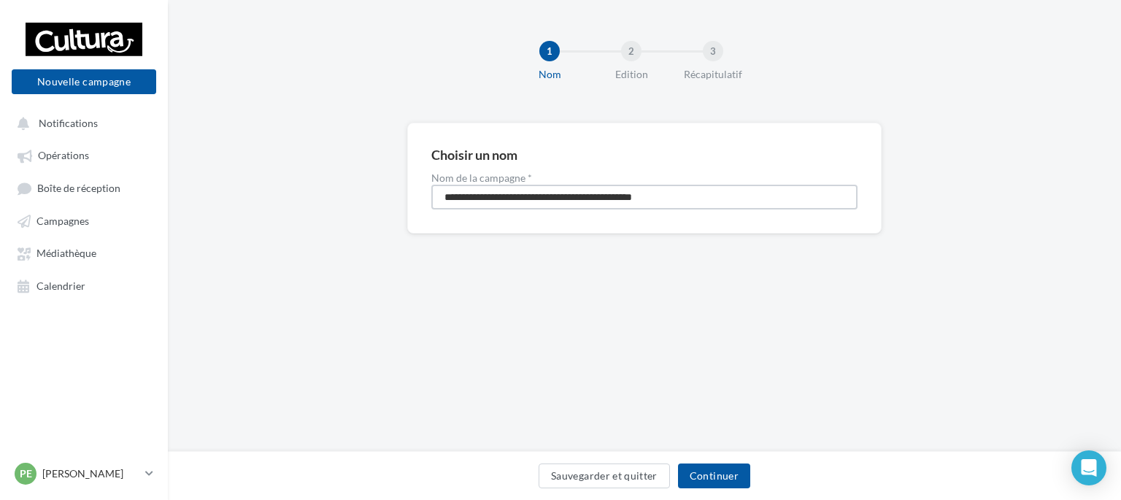
click at [700, 195] on input "**********" at bounding box center [644, 197] width 426 height 25
type input "*"
click at [451, 192] on input "**********" at bounding box center [644, 197] width 426 height 25
click at [542, 198] on input "**********" at bounding box center [644, 197] width 426 height 25
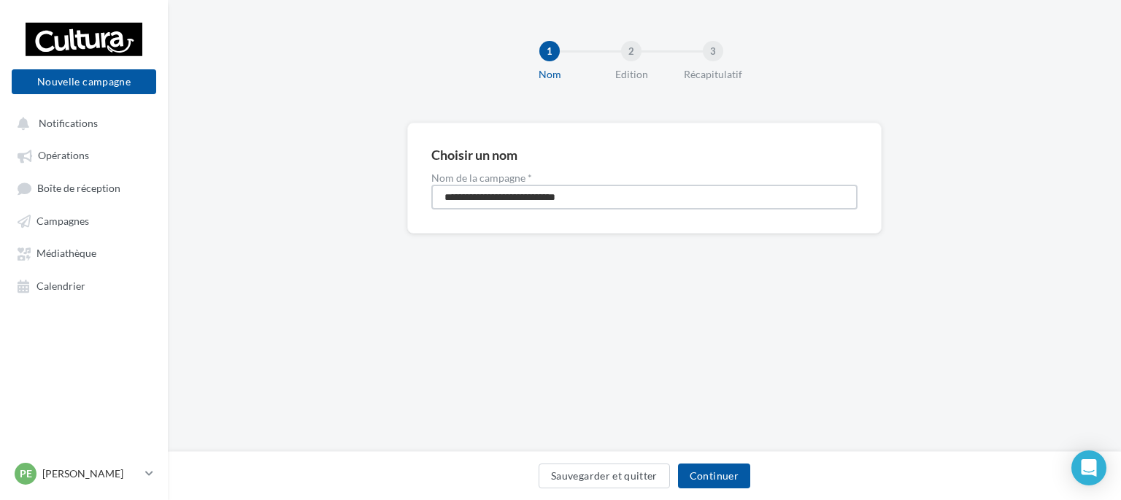
click at [569, 190] on input "**********" at bounding box center [644, 197] width 426 height 25
type input "**********"
click at [735, 460] on div "Sauvegarder et quitter Continuer" at bounding box center [644, 475] width 953 height 49
click at [737, 482] on button "Continuer" at bounding box center [714, 475] width 72 height 25
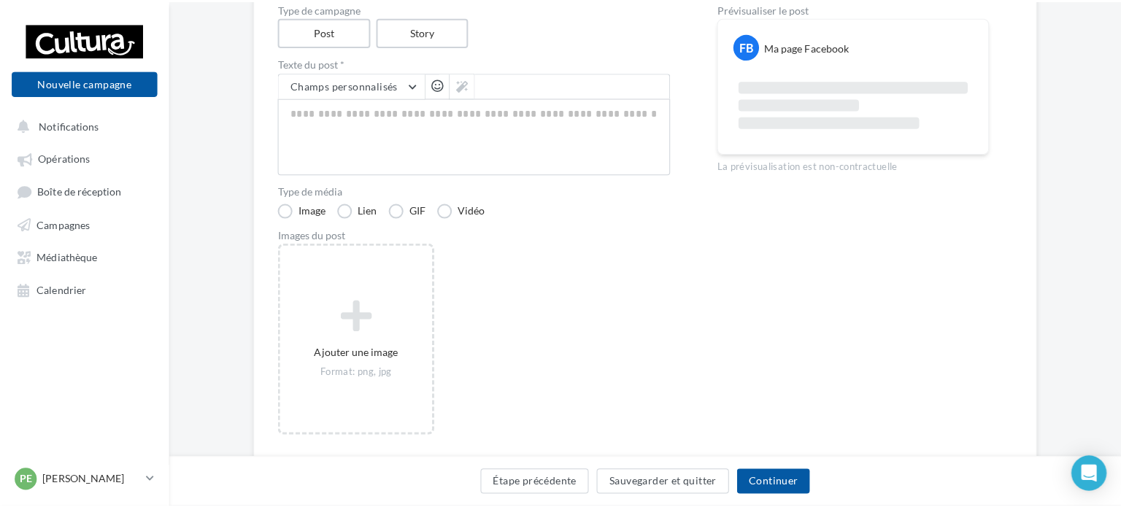
scroll to position [169, 0]
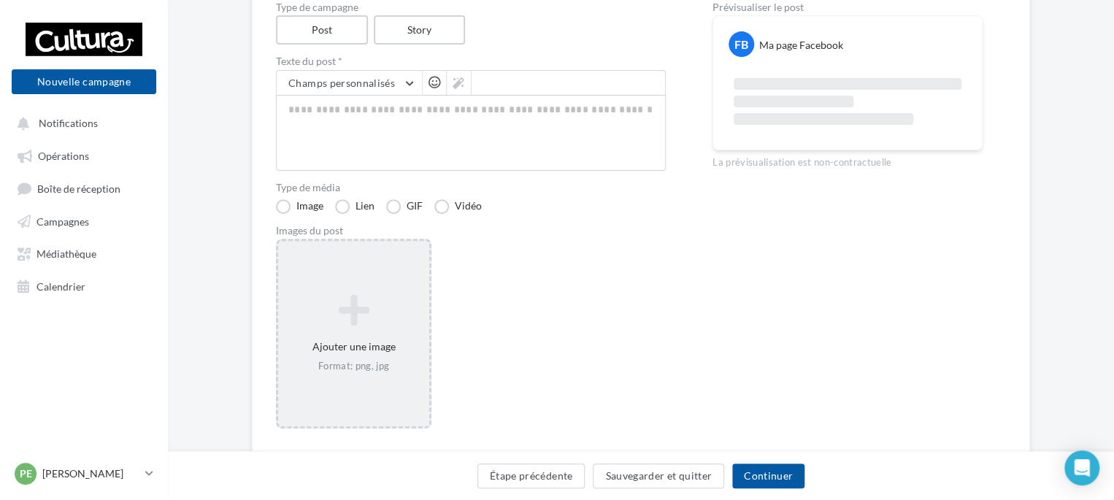
click at [412, 285] on div "Ajouter une image Format: png, jpg" at bounding box center [353, 334] width 155 height 190
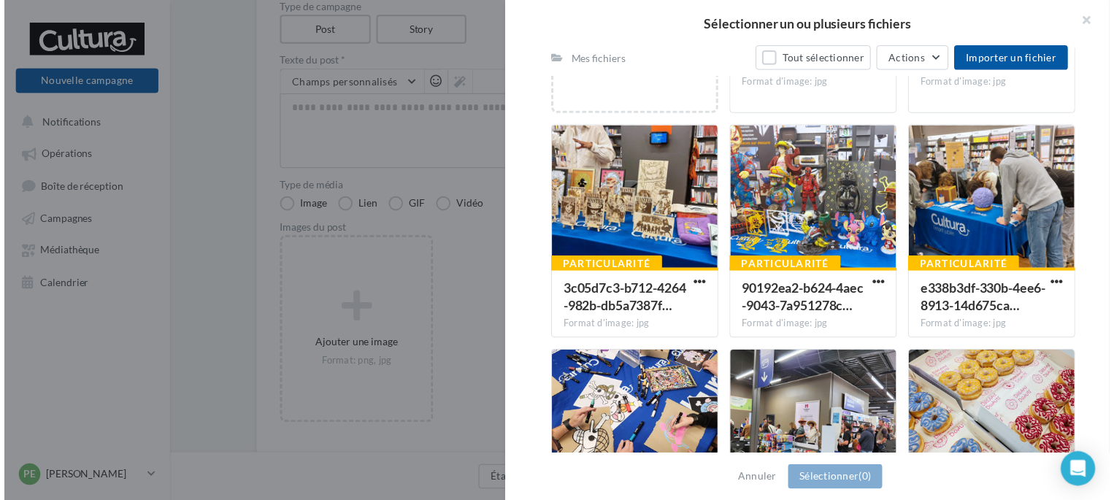
scroll to position [353, 0]
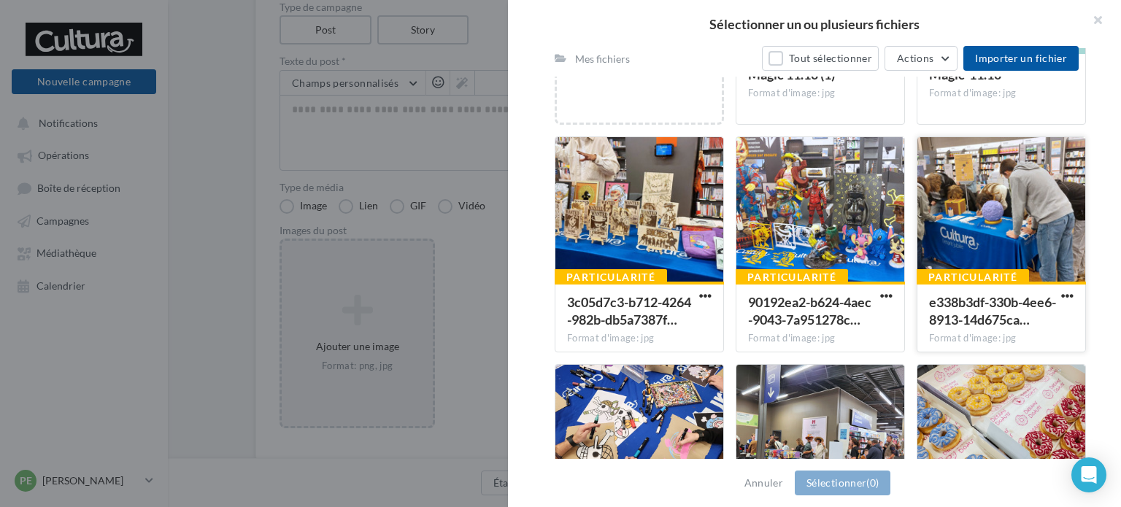
click at [981, 194] on div at bounding box center [1001, 210] width 168 height 146
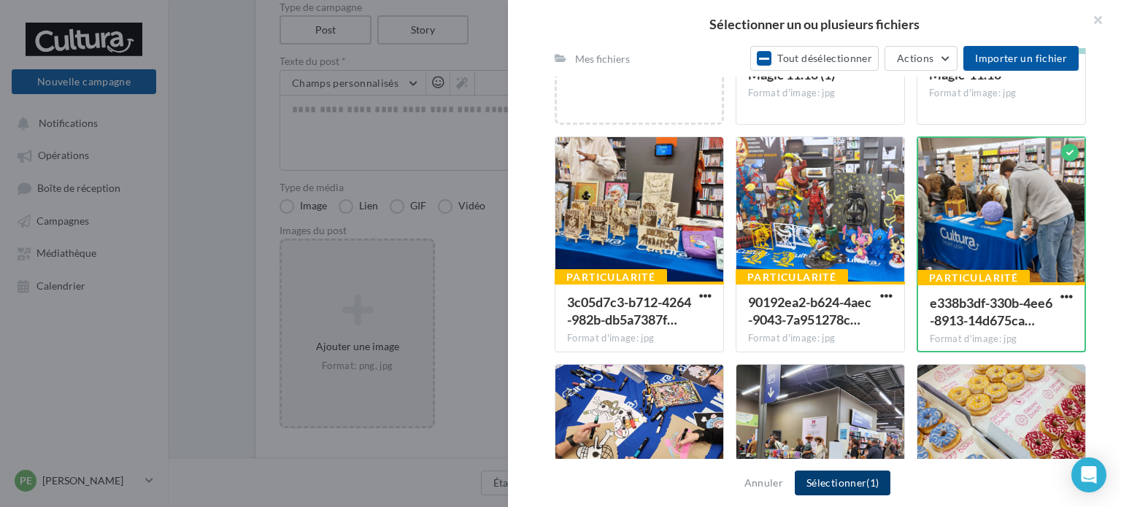
click at [858, 478] on button "Sélectionner (1)" at bounding box center [843, 483] width 96 height 25
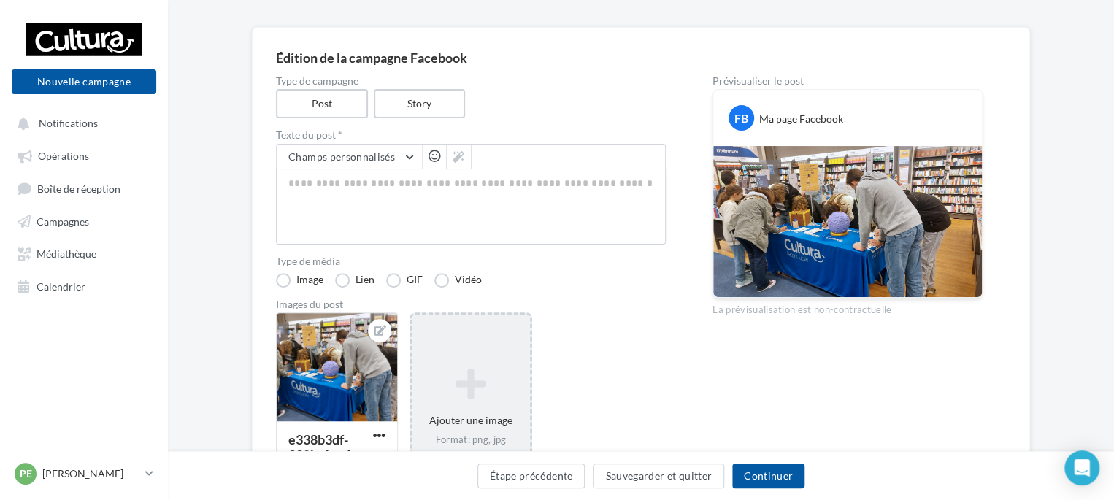
scroll to position [95, 0]
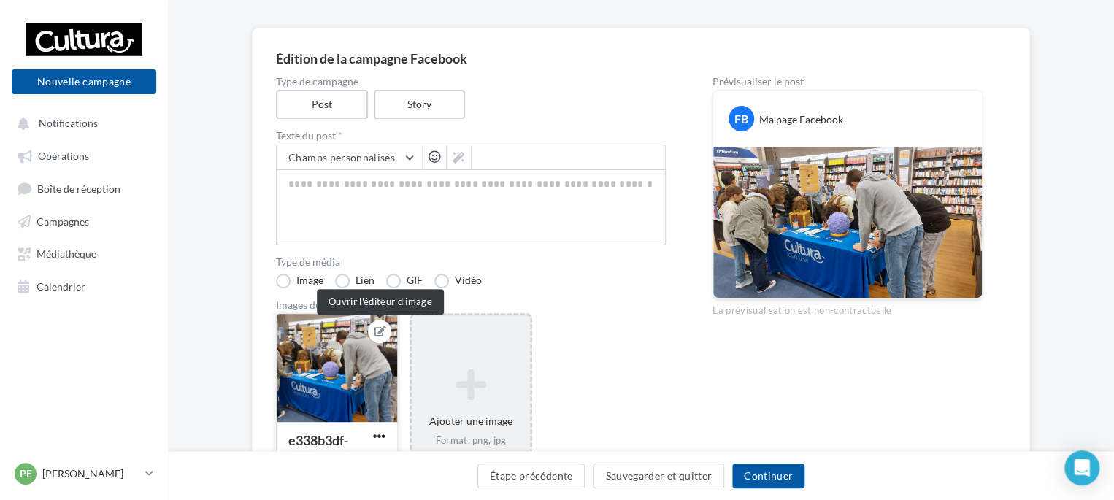
click at [377, 337] on button at bounding box center [380, 332] width 12 height 18
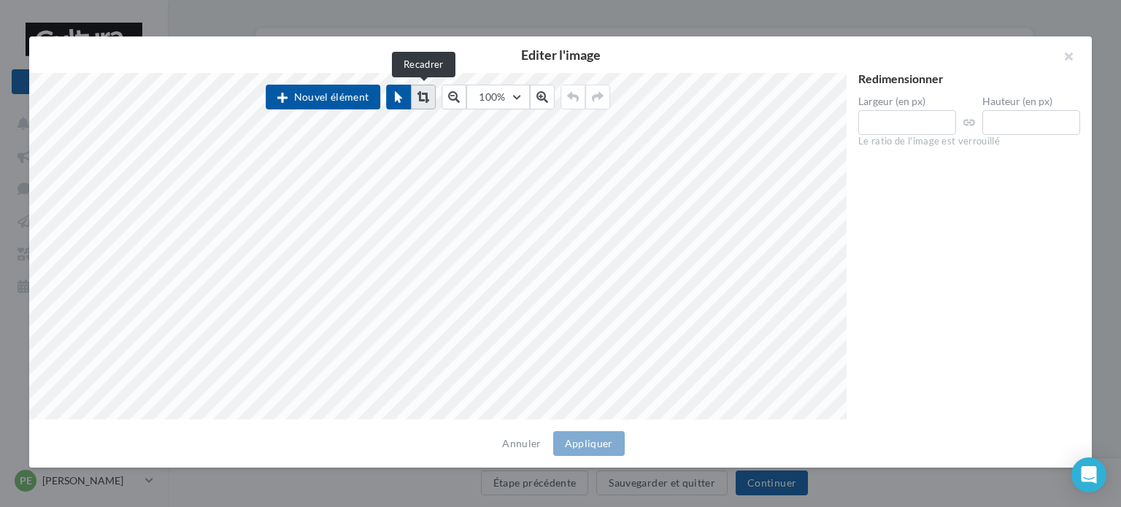
click at [432, 90] on button at bounding box center [423, 97] width 25 height 25
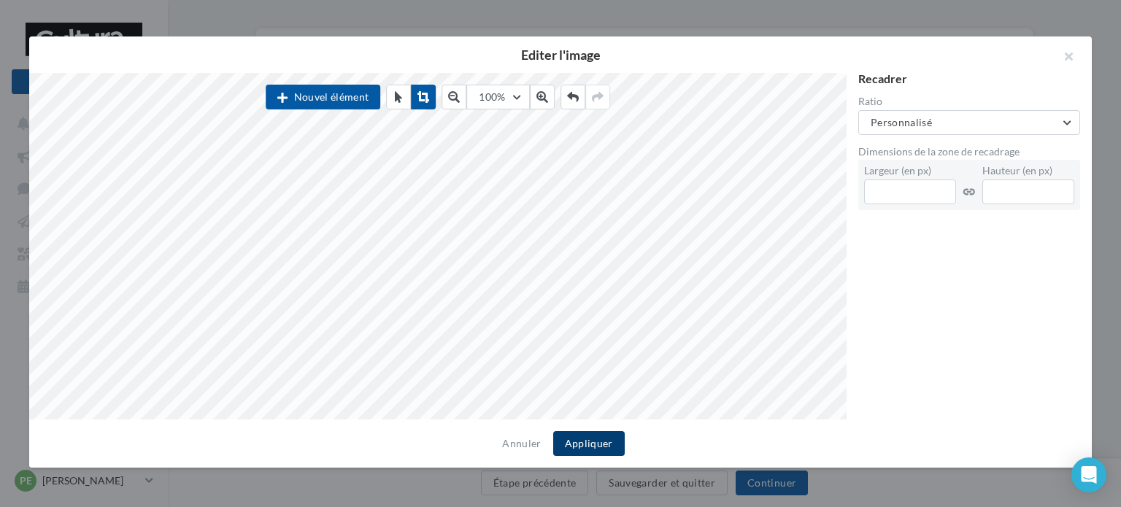
click at [581, 449] on button "Appliquer" at bounding box center [589, 443] width 72 height 25
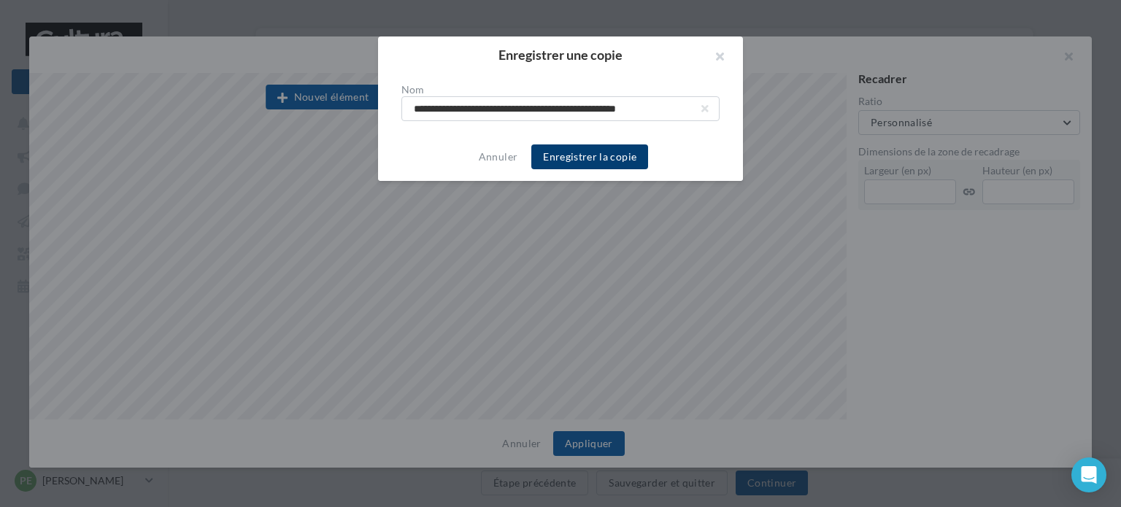
click at [574, 145] on button "Enregistrer la copie" at bounding box center [589, 156] width 117 height 25
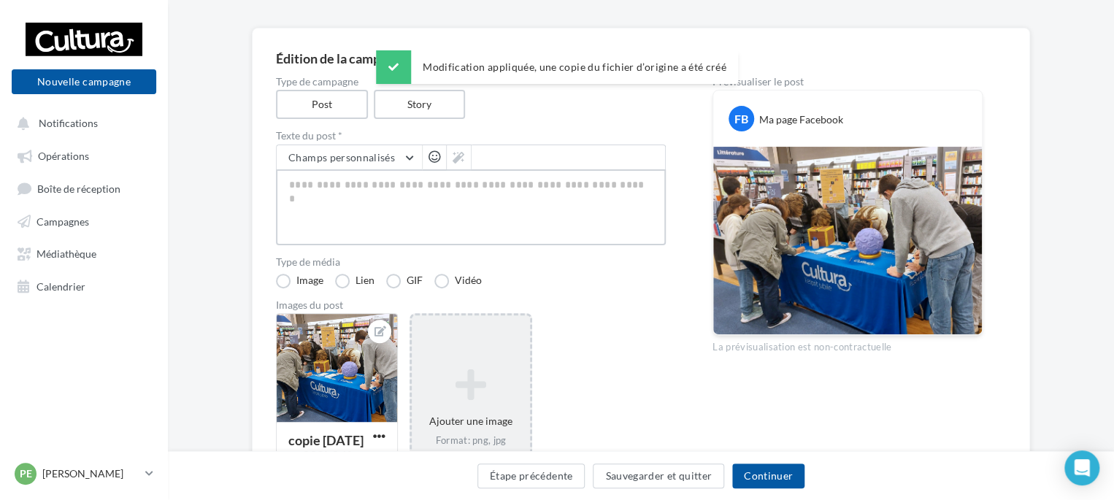
click at [444, 207] on textarea at bounding box center [471, 207] width 390 height 76
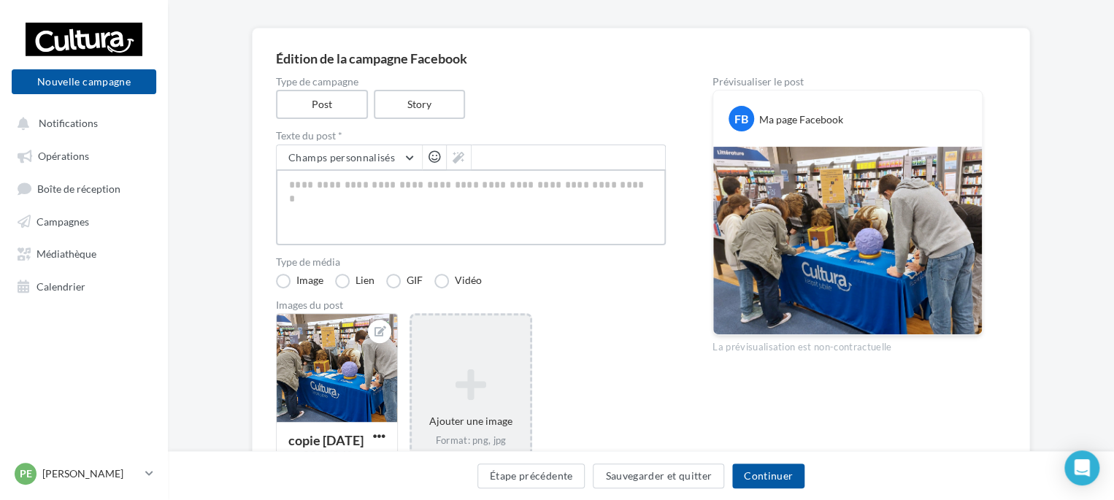
paste textarea "**********"
type textarea "**********"
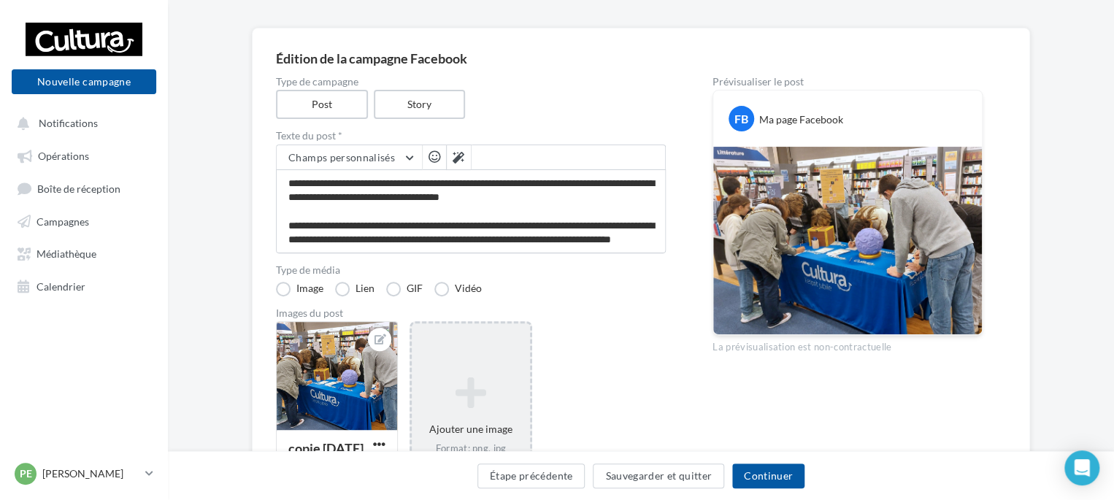
scroll to position [63, 0]
click at [582, 280] on div "Type de média Image Lien GIF Vidéo" at bounding box center [471, 280] width 390 height 31
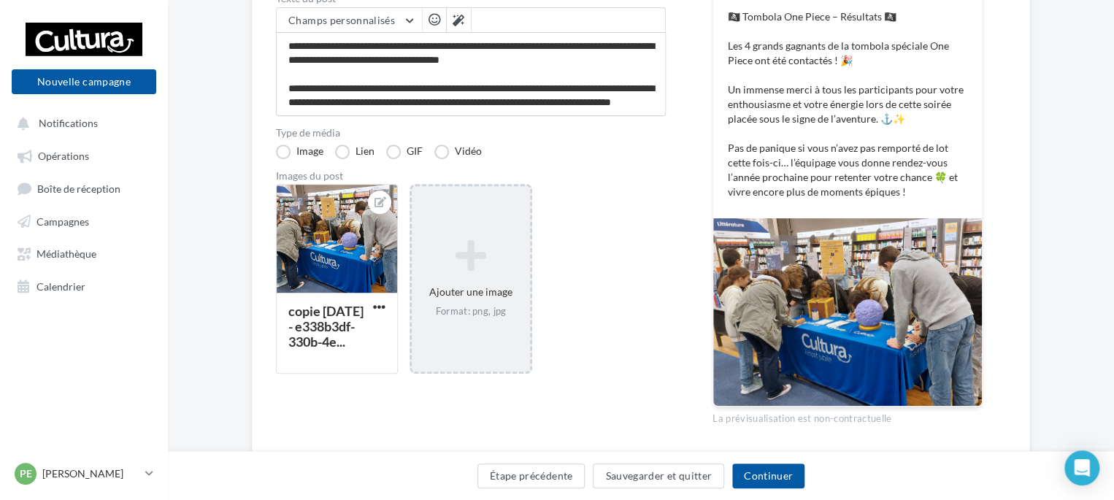
scroll to position [234, 0]
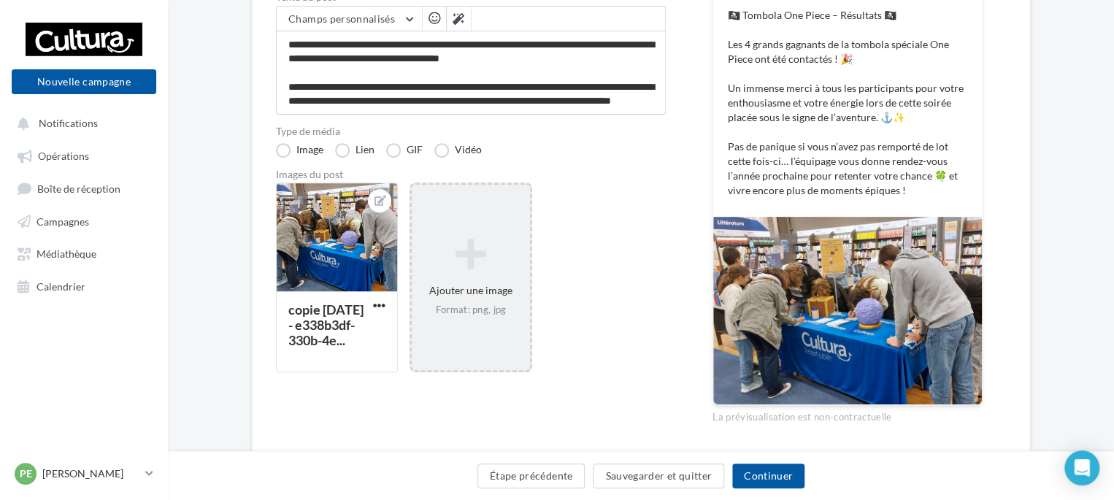
click at [824, 271] on img at bounding box center [847, 311] width 269 height 188
click at [830, 257] on img at bounding box center [847, 311] width 269 height 188
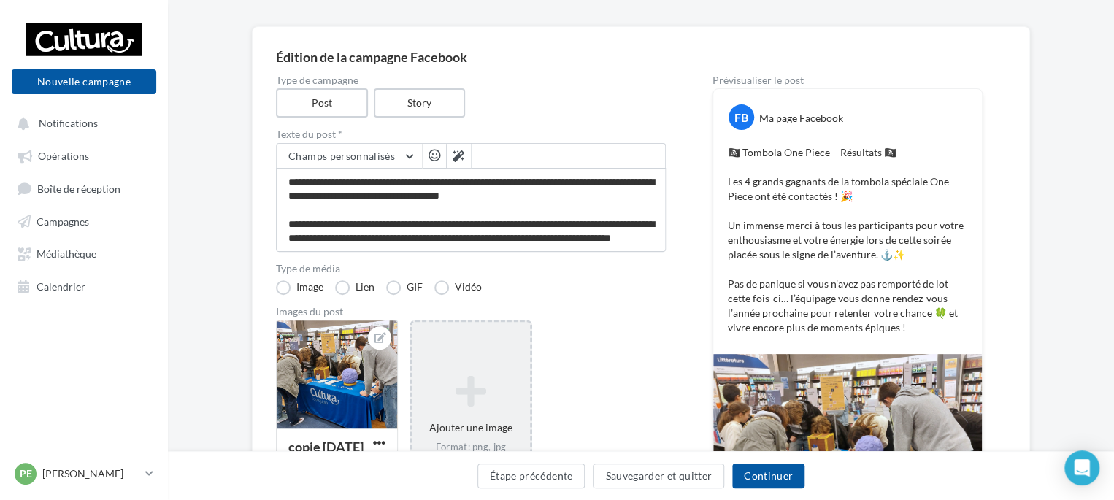
scroll to position [0, 0]
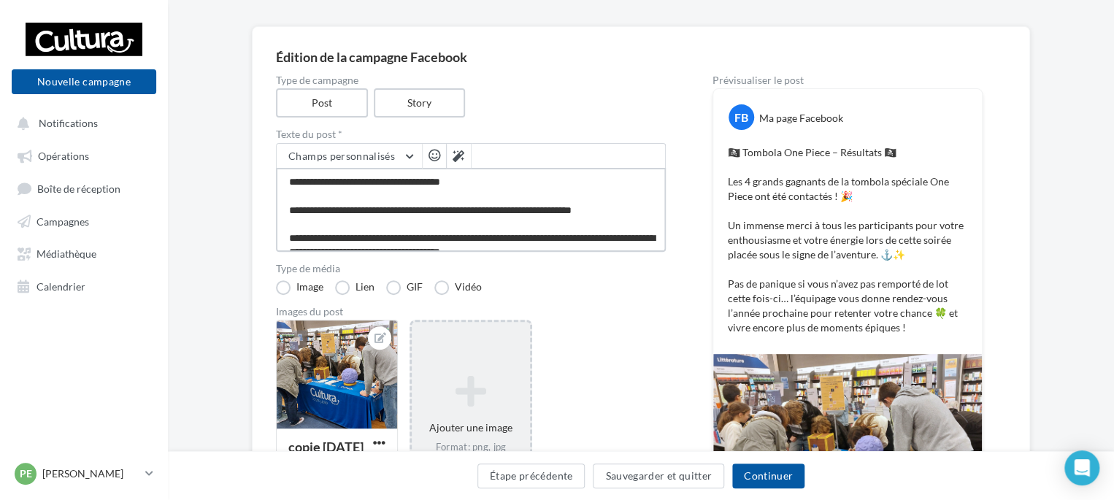
click at [312, 207] on textarea "**********" at bounding box center [471, 210] width 390 height 84
type textarea "**********"
click at [545, 342] on div "copie 01-10-2025 - e338b3df-330b-4e... Ajouter une image Format: png, jpg" at bounding box center [476, 422] width 401 height 205
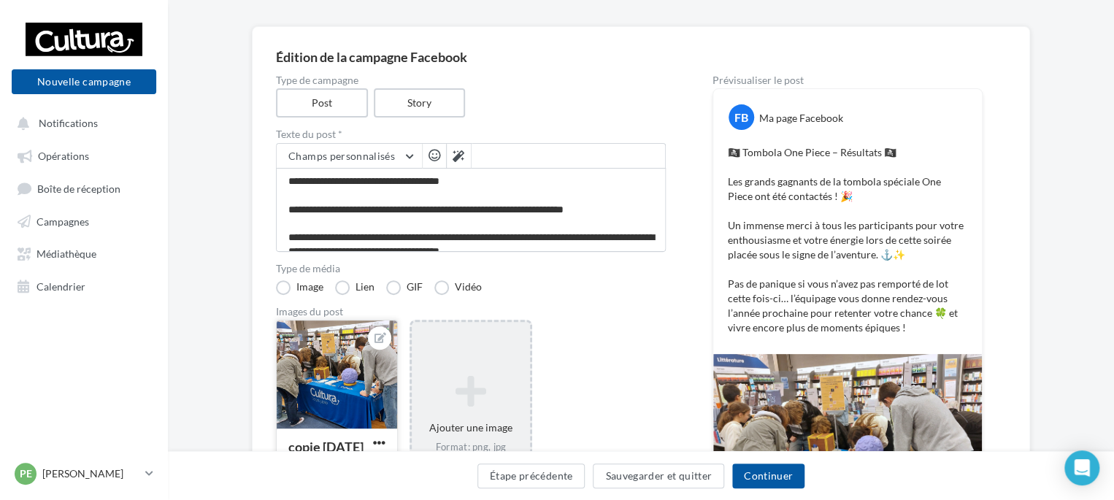
click at [354, 374] on div at bounding box center [337, 374] width 120 height 109
click at [398, 506] on div "Sélectionner un fichier Consulter les contraintes attendues pour ce type de cam…" at bounding box center [337, 509] width 122 height 0
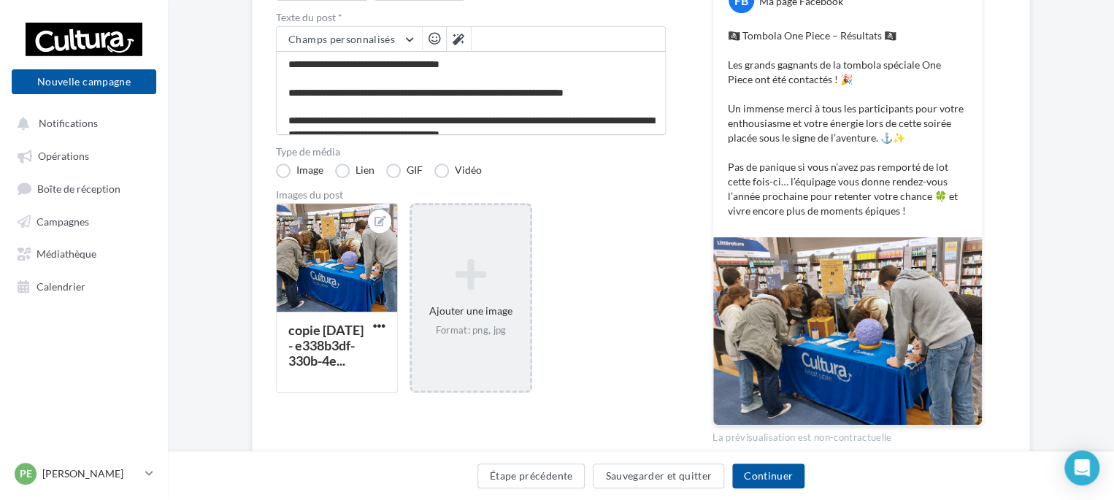
scroll to position [215, 0]
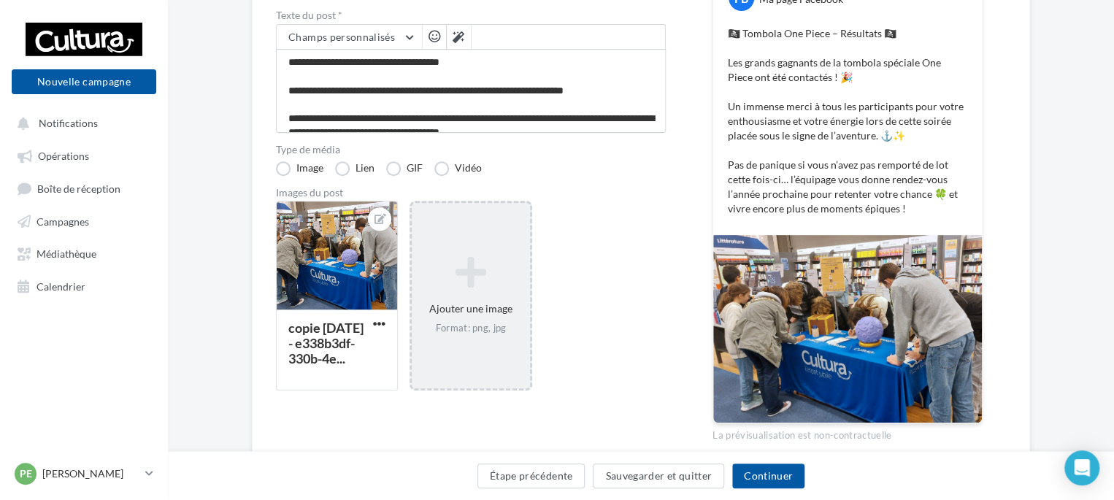
click at [795, 275] on img at bounding box center [847, 329] width 269 height 188
click at [387, 320] on button "button" at bounding box center [379, 324] width 18 height 15
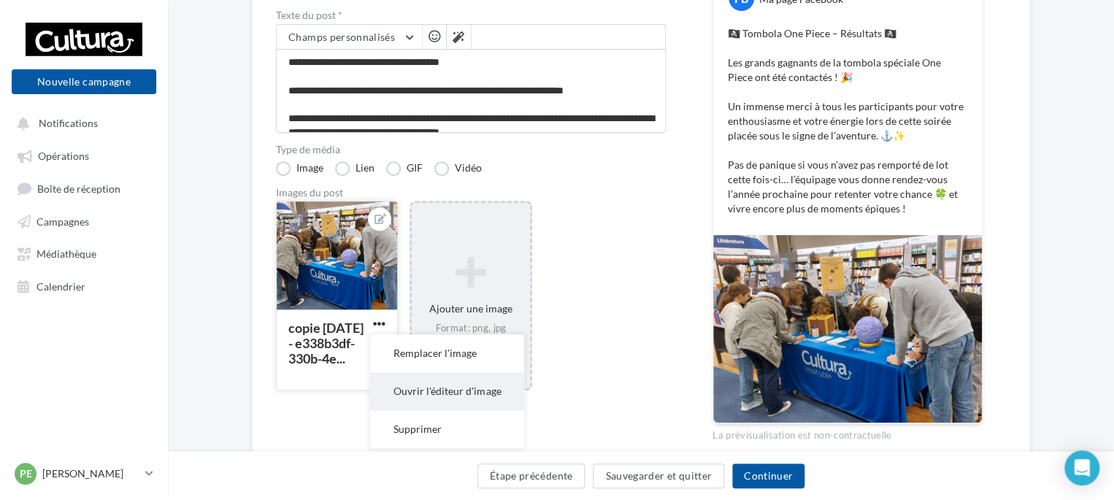
click at [415, 397] on button "Ouvrir l'éditeur d'image" at bounding box center [447, 391] width 154 height 38
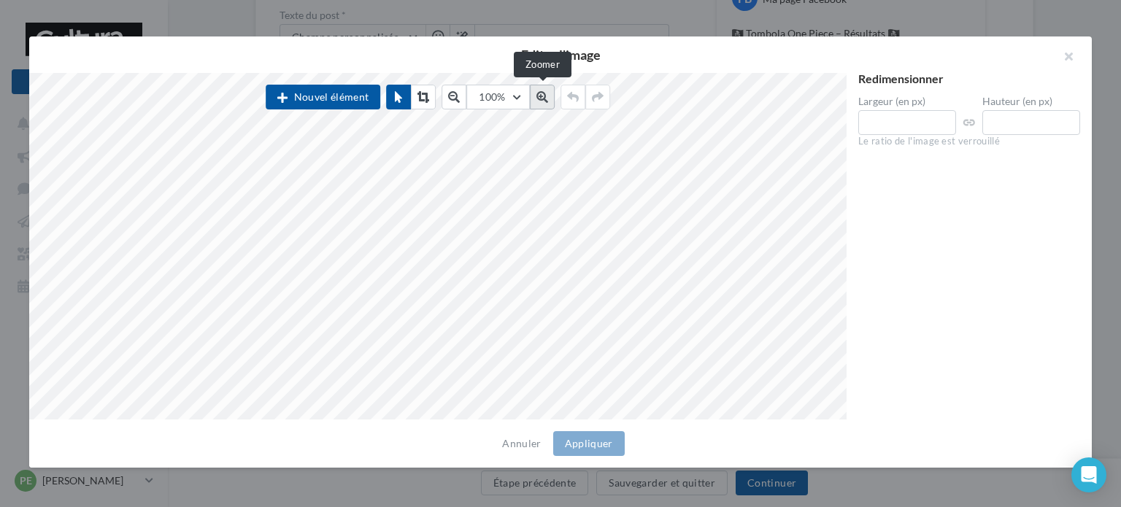
click at [545, 104] on button at bounding box center [542, 97] width 25 height 25
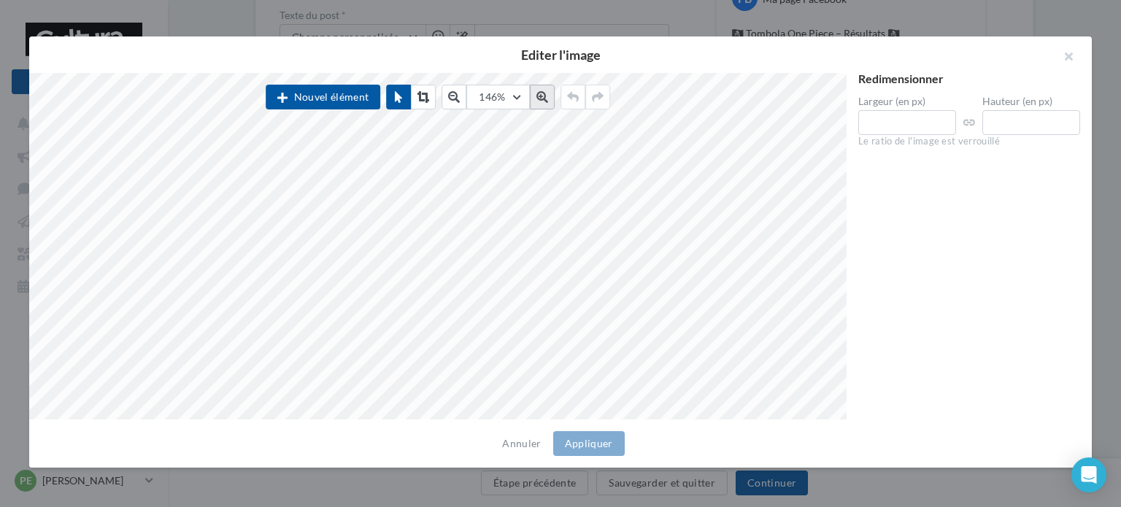
click at [545, 104] on button at bounding box center [542, 97] width 25 height 25
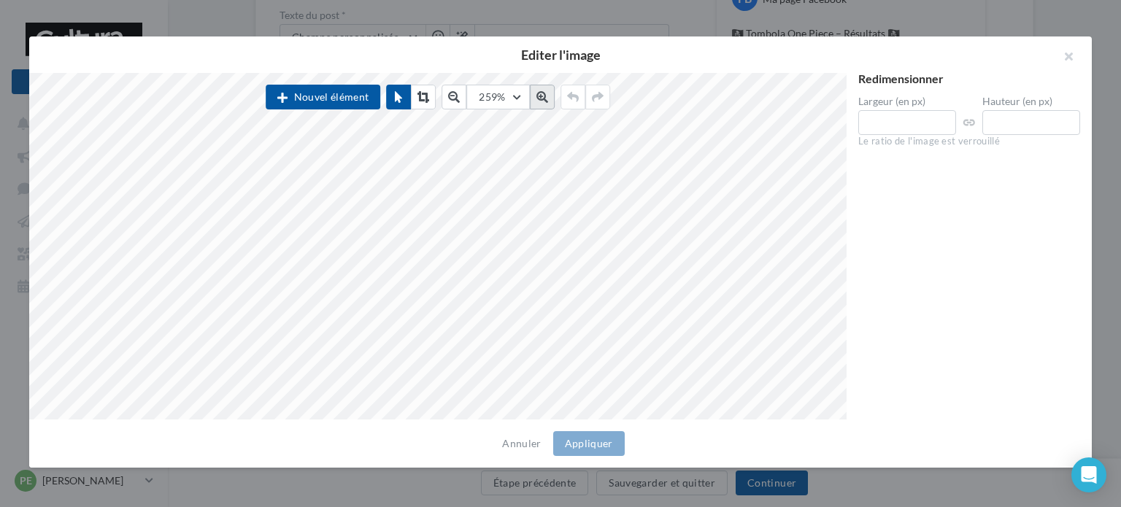
click at [545, 104] on button at bounding box center [542, 97] width 25 height 25
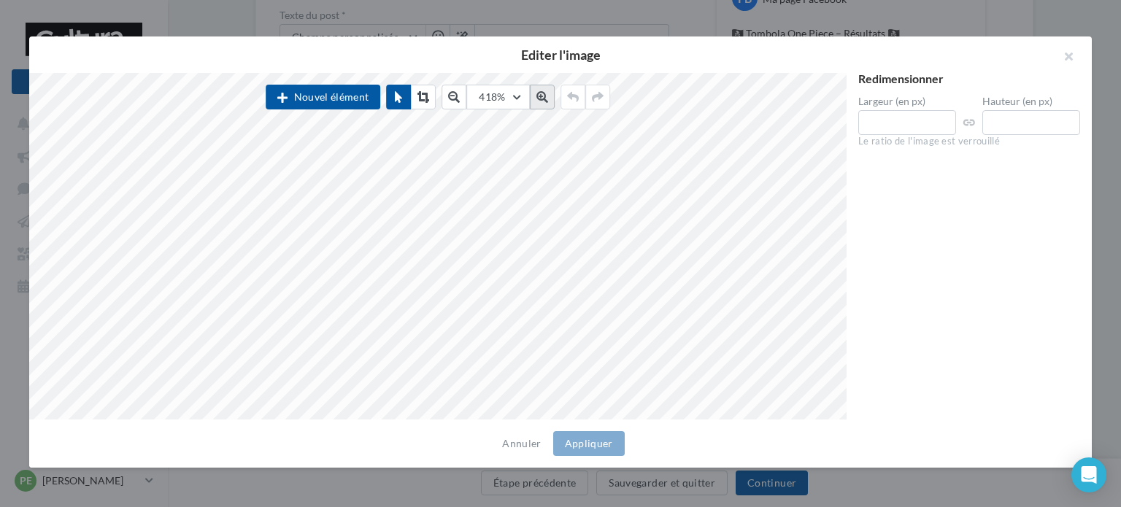
click at [545, 104] on button at bounding box center [542, 97] width 25 height 25
click at [397, 154] on div "Nouvel élément 505% 50 60 70 80 90 100 125 150 300 500" at bounding box center [437, 246] width 817 height 347
click at [547, 94] on icon at bounding box center [542, 97] width 12 height 12
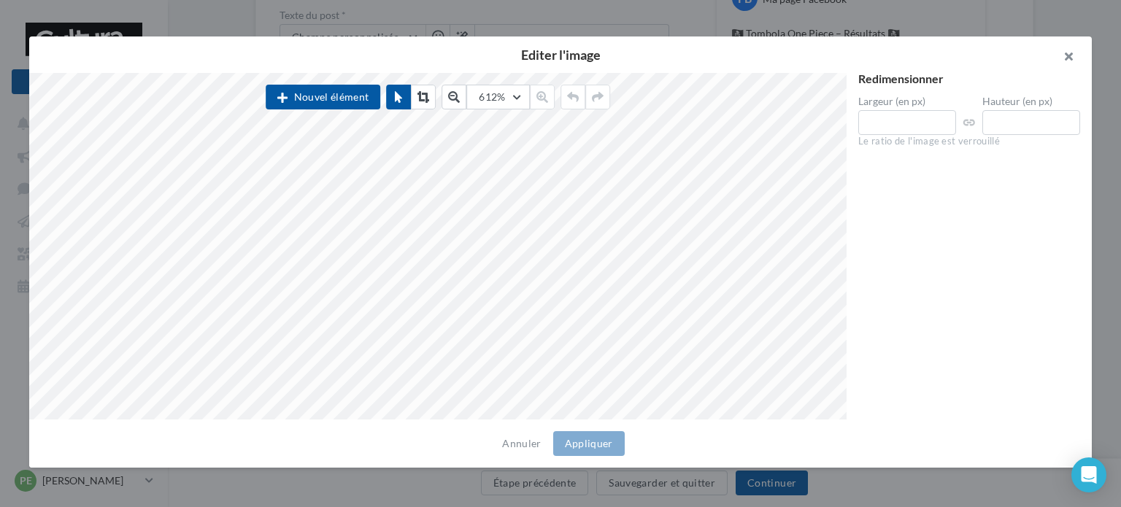
click at [1078, 52] on button "button" at bounding box center [1062, 58] width 58 height 44
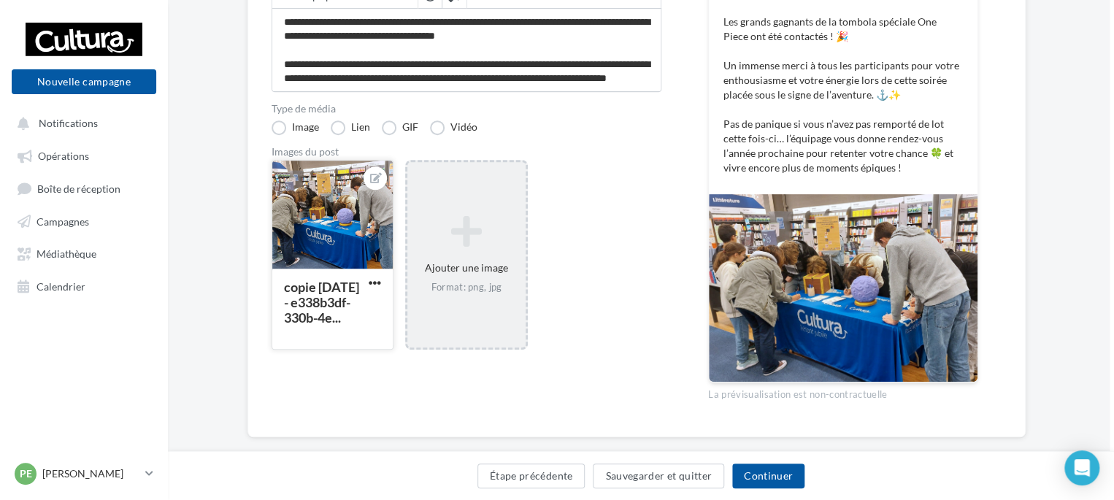
scroll to position [279, 4]
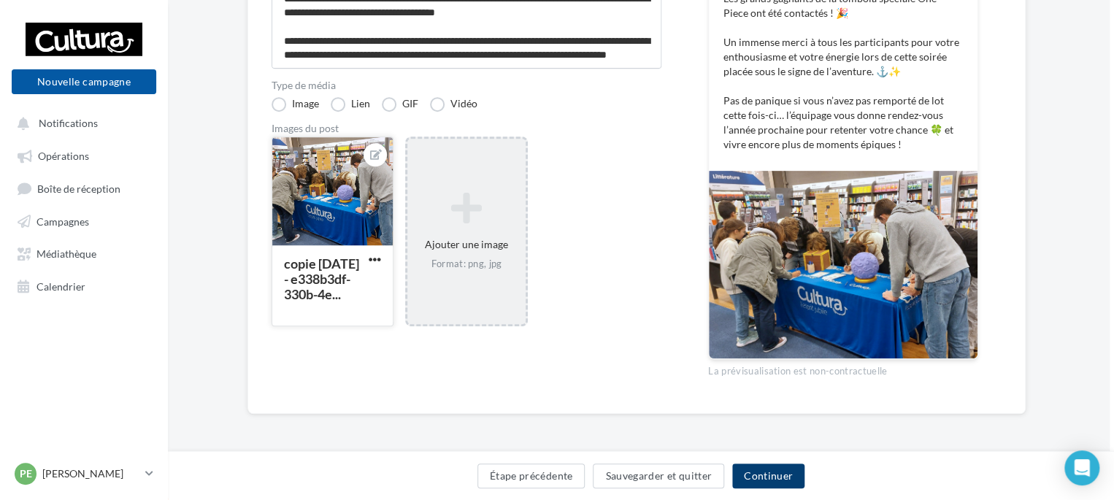
click at [771, 480] on button "Continuer" at bounding box center [768, 475] width 72 height 25
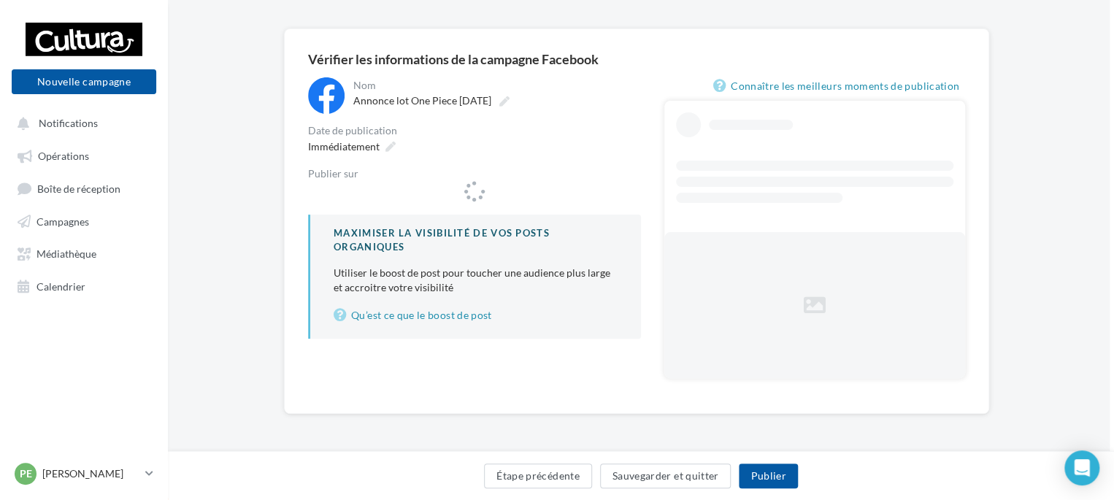
scroll to position [0, 4]
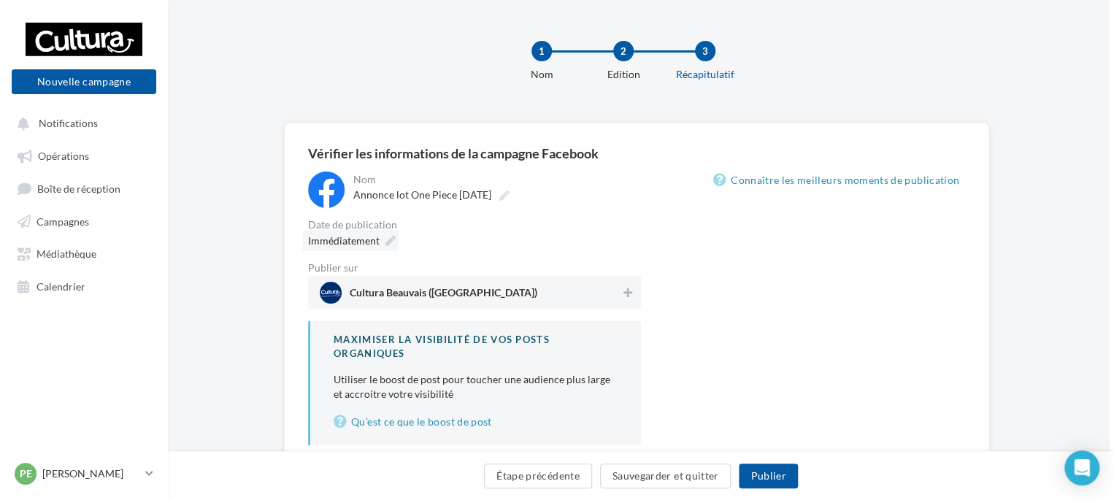
click at [379, 239] on div "Immédiatement" at bounding box center [350, 240] width 96 height 21
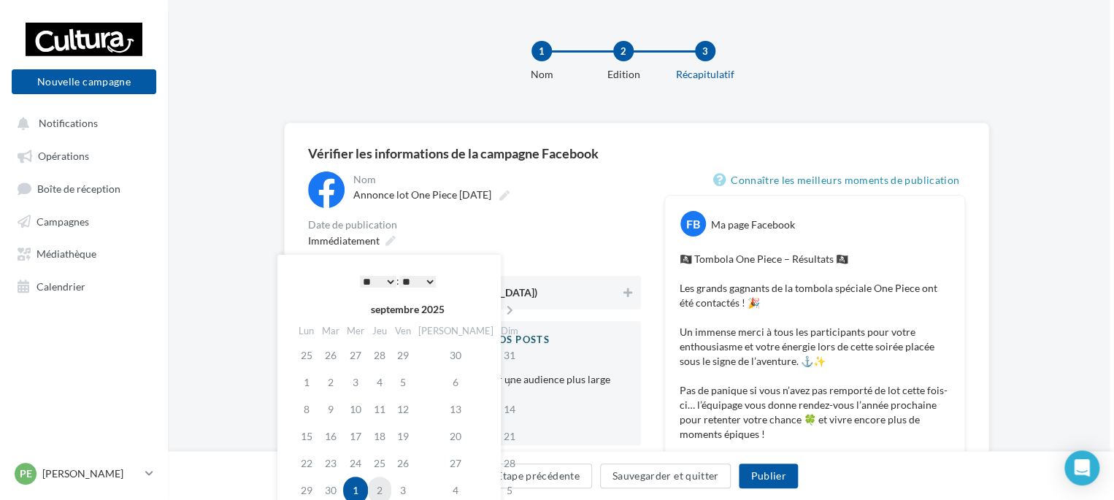
click at [389, 489] on td "2" at bounding box center [379, 489] width 23 height 27
click at [384, 282] on select "* * * * * * * * * * ** ** ** ** ** ** ** ** ** ** ** ** ** **" at bounding box center [378, 282] width 36 height 12
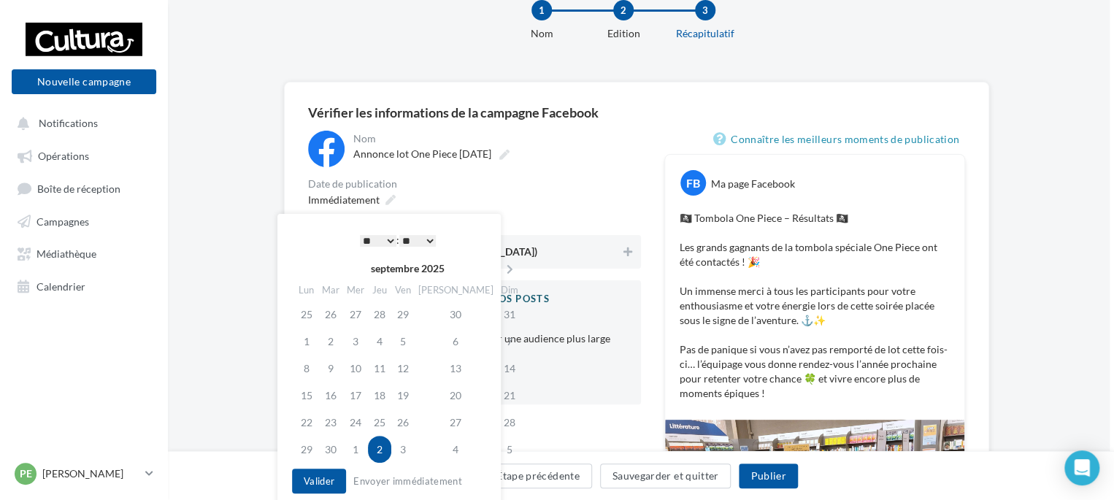
scroll to position [42, 4]
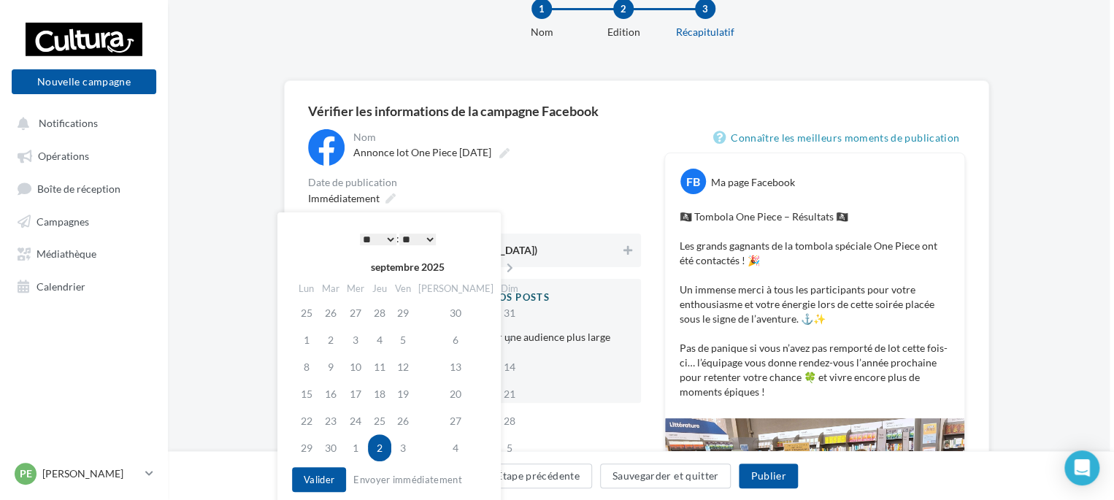
click at [390, 234] on select "* * * * * * * * * * ** ** ** ** ** ** ** ** ** ** ** ** ** **" at bounding box center [378, 240] width 36 height 12
click at [319, 469] on button "Valider" at bounding box center [319, 479] width 54 height 25
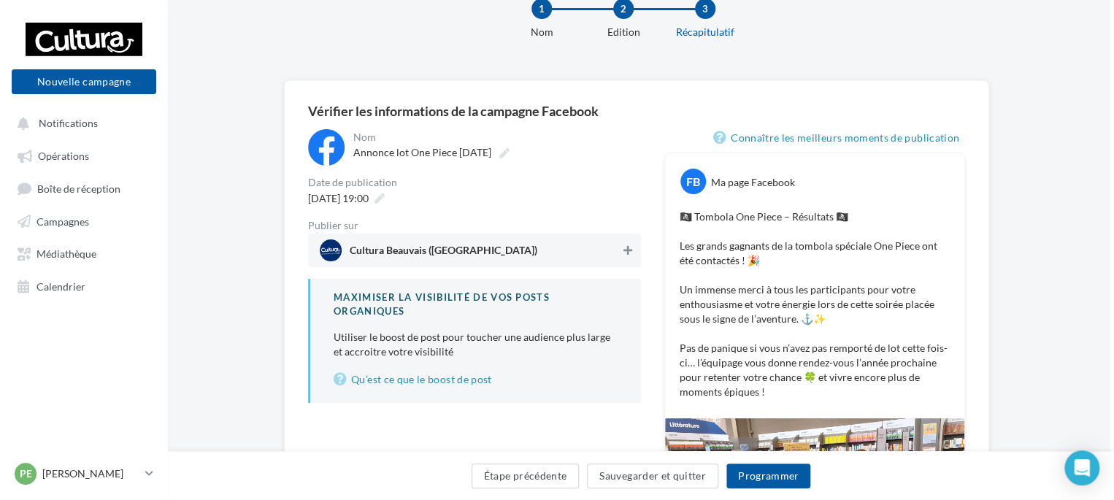
click at [631, 244] on button at bounding box center [627, 251] width 15 height 18
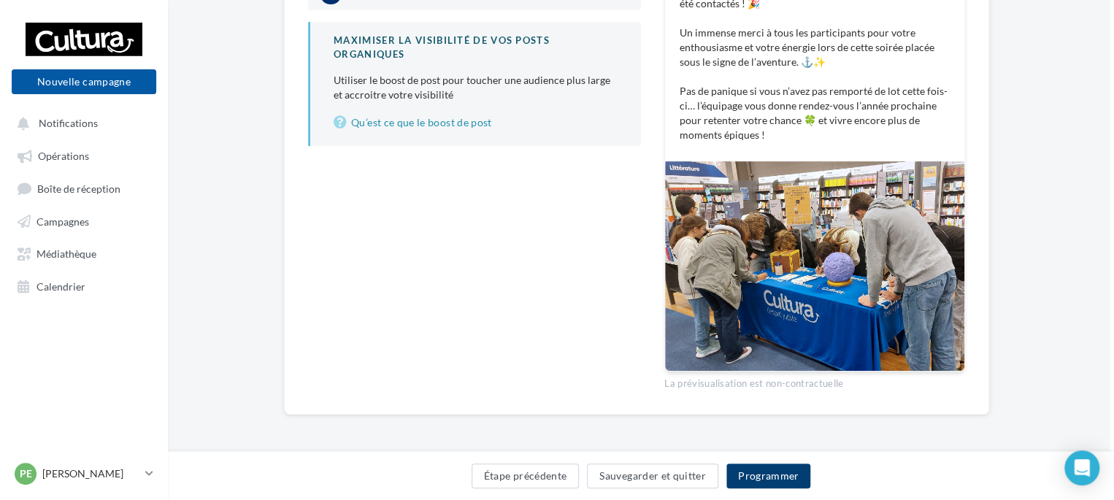
click at [769, 472] on button "Programmer" at bounding box center [768, 475] width 85 height 25
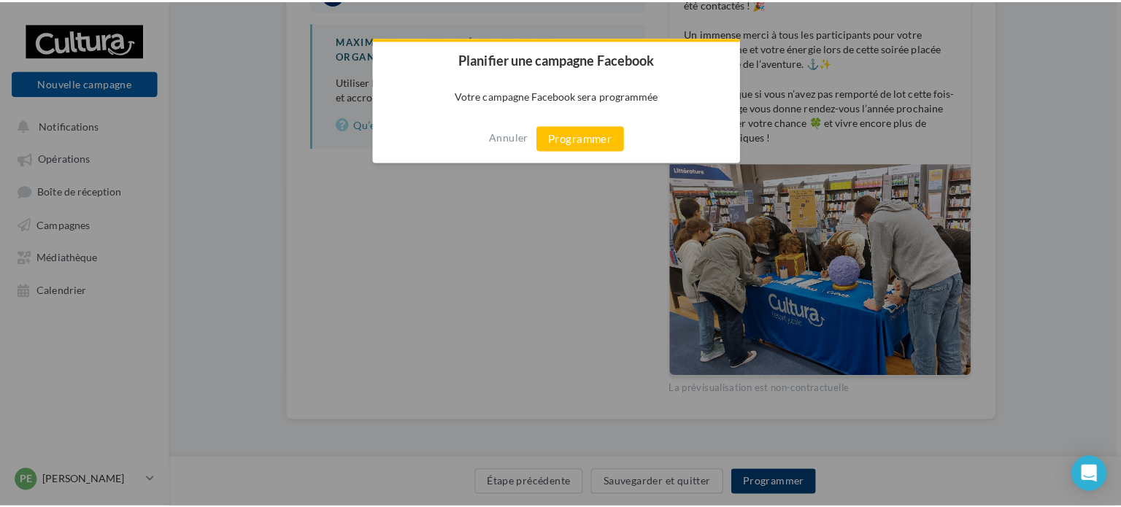
scroll to position [292, 4]
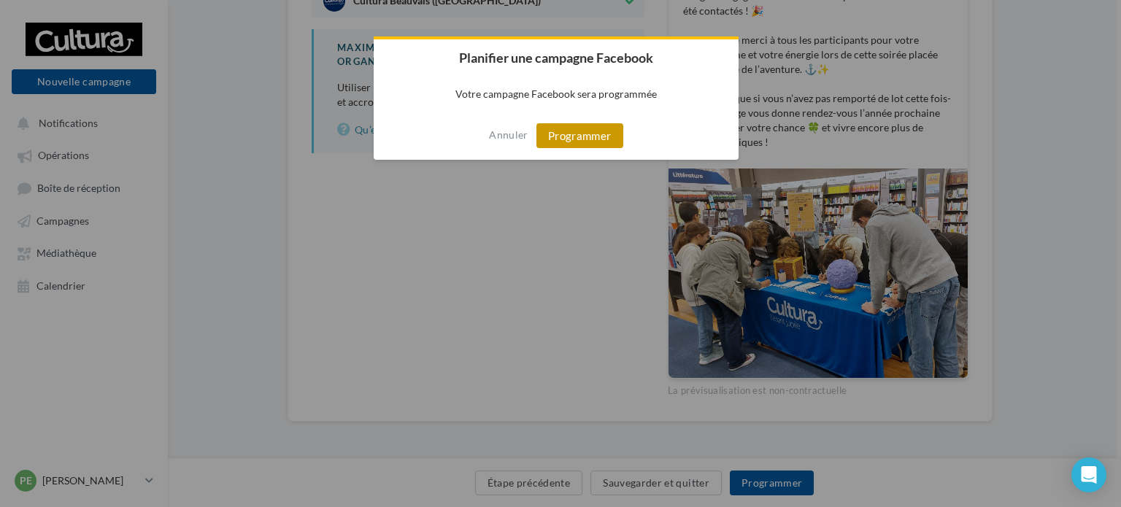
click at [607, 143] on button "Programmer" at bounding box center [579, 135] width 87 height 25
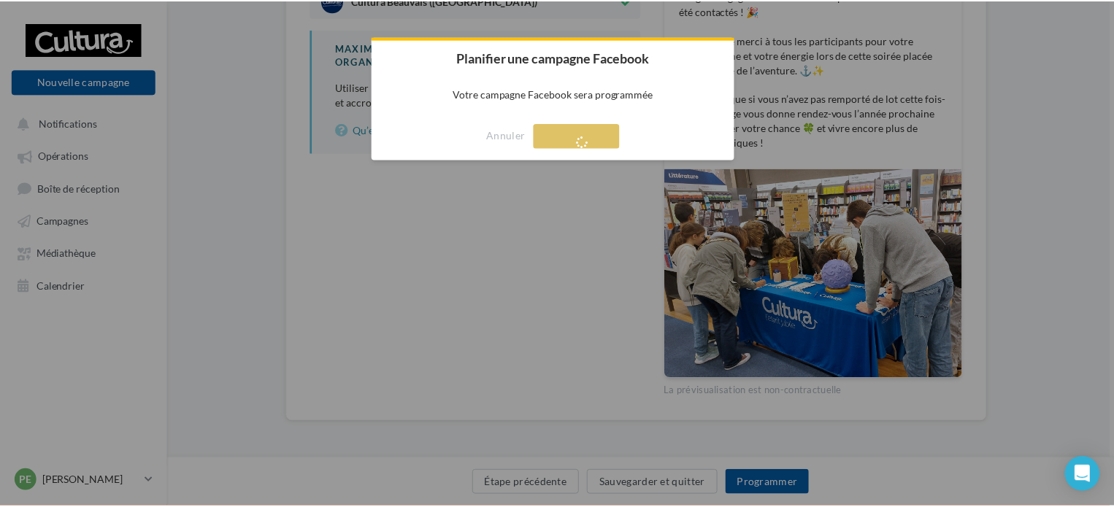
scroll to position [23, 0]
